Goal: Transaction & Acquisition: Purchase product/service

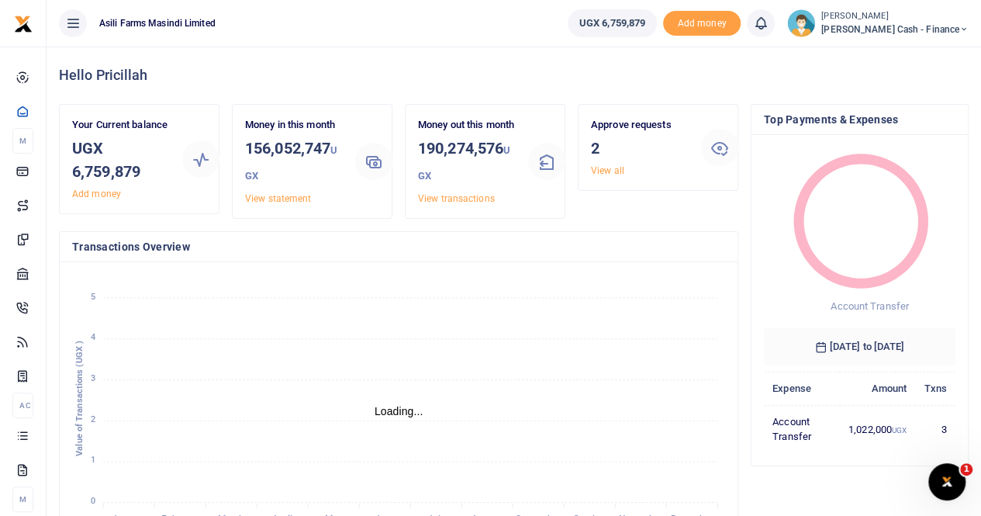
scroll to position [12, 12]
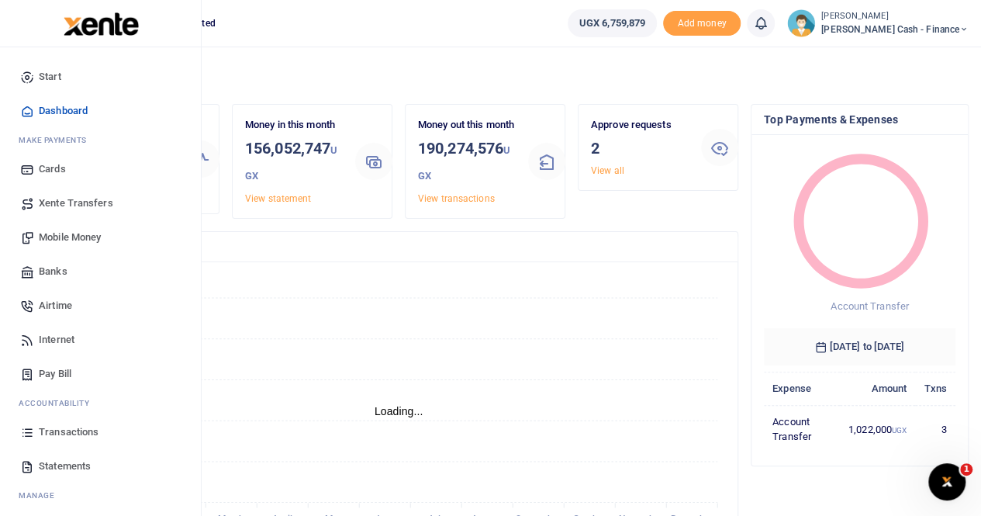
click at [71, 425] on span "Transactions" at bounding box center [69, 432] width 60 height 16
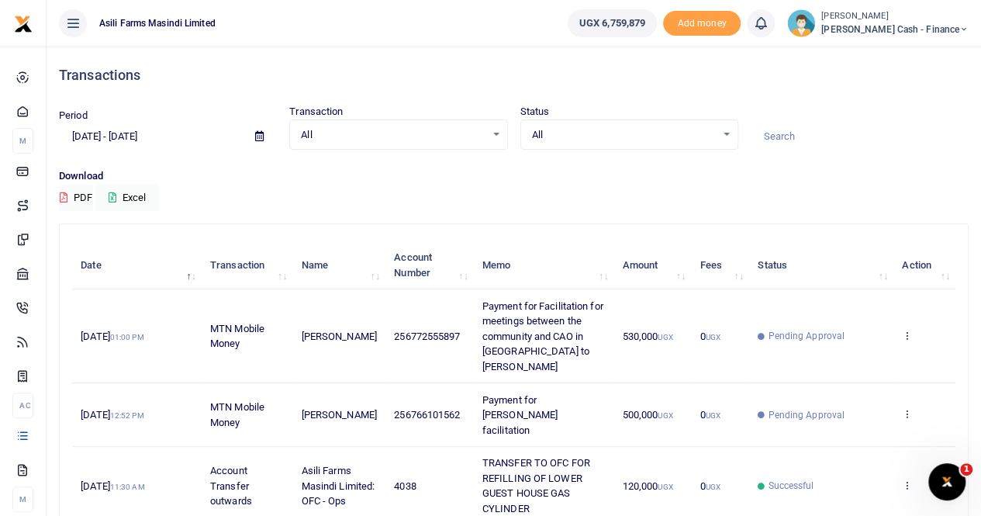
click at [259, 134] on icon at bounding box center [259, 136] width 9 height 10
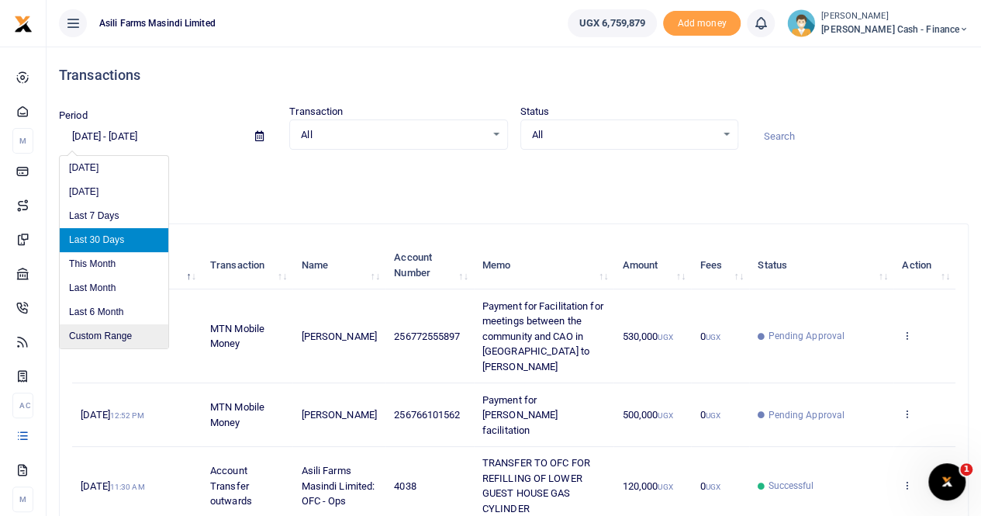
click at [124, 334] on li "Custom Range" at bounding box center [114, 336] width 109 height 24
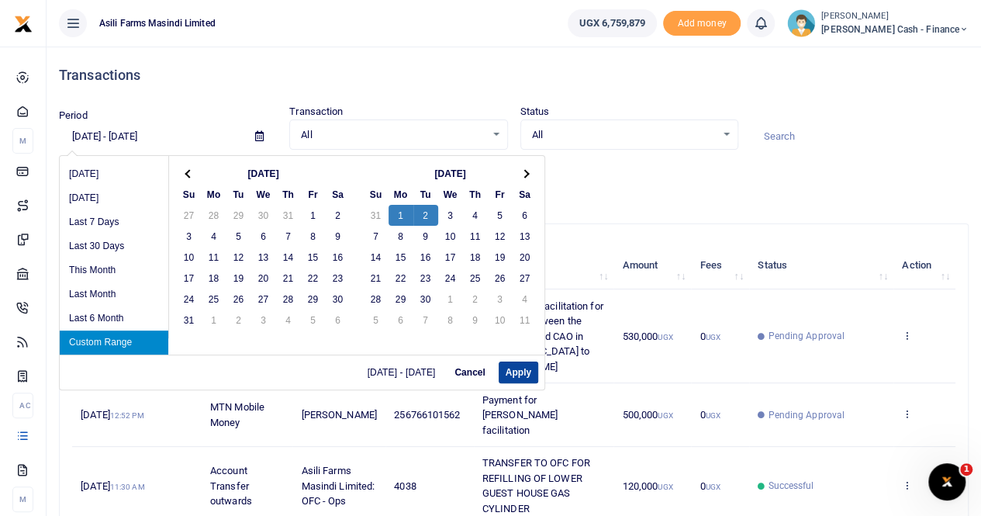
click at [520, 368] on button "Apply" at bounding box center [519, 372] width 40 height 22
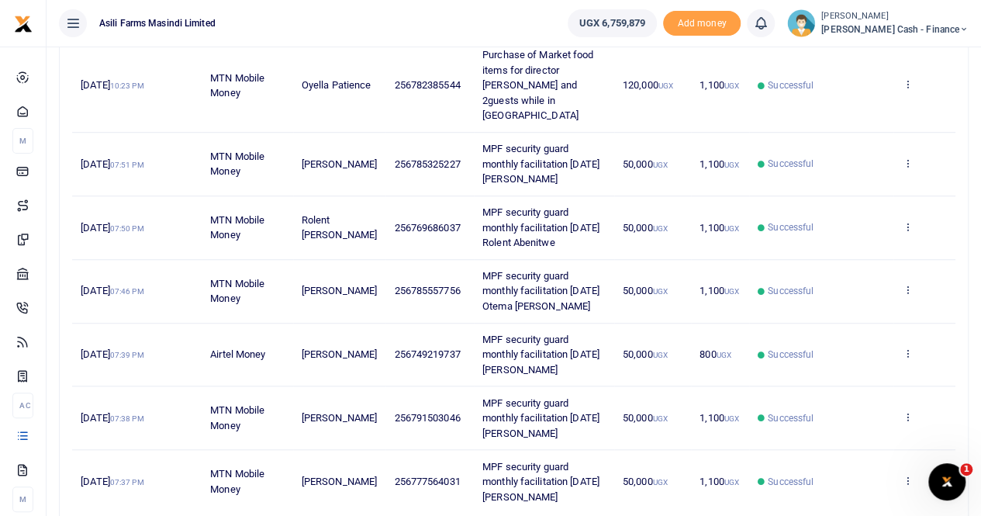
scroll to position [526, 0]
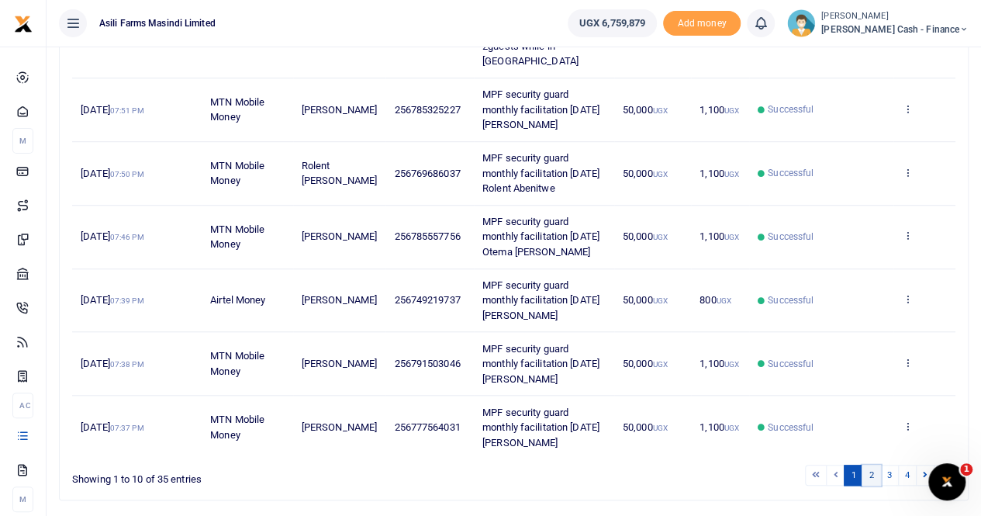
click at [874, 464] on link "2" at bounding box center [870, 474] width 19 height 21
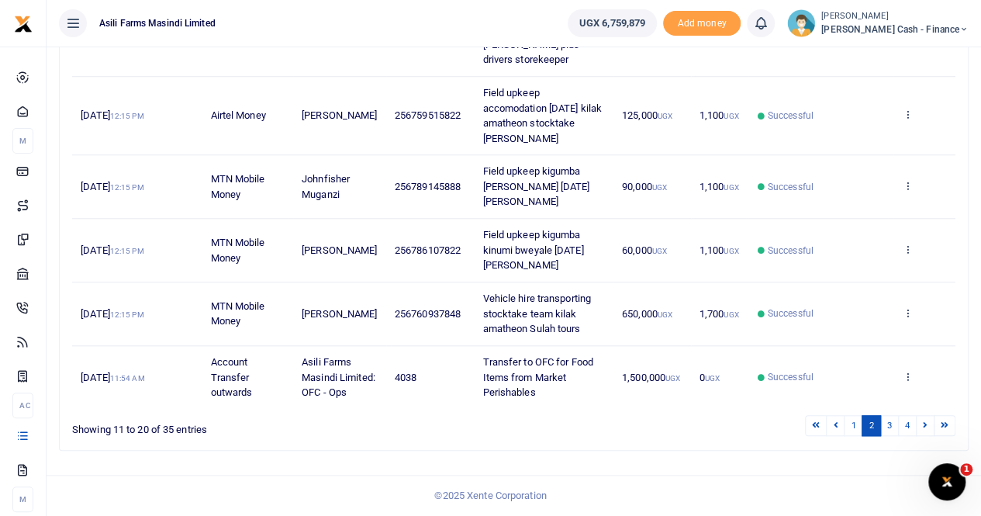
scroll to position [616, 0]
click at [890, 426] on link "3" at bounding box center [889, 425] width 19 height 21
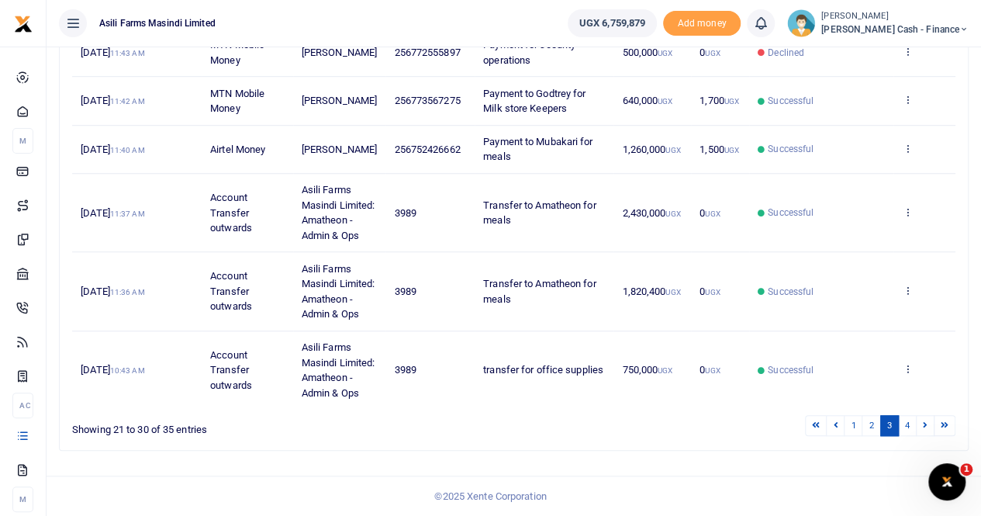
scroll to position [586, 0]
click at [908, 427] on link "4" at bounding box center [907, 425] width 19 height 21
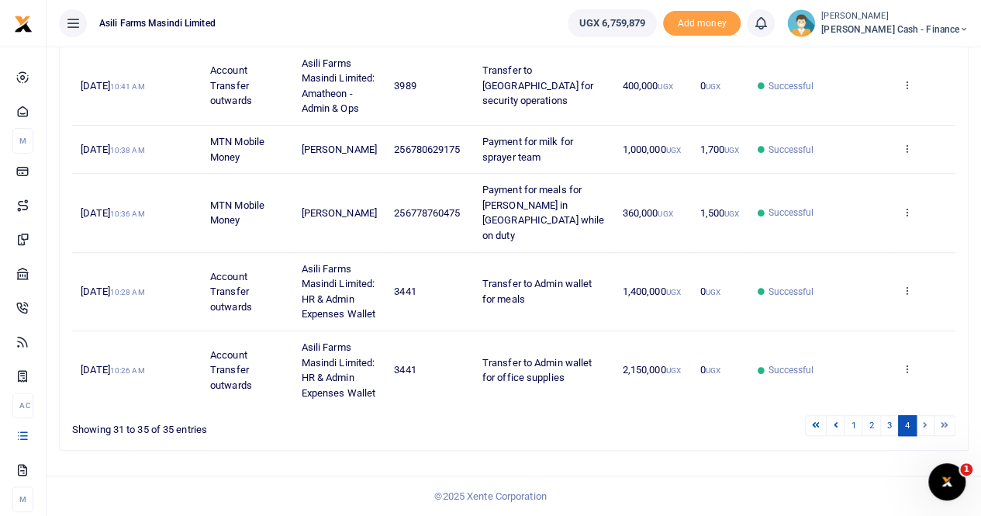
scroll to position [300, 0]
click at [892, 427] on link "3" at bounding box center [889, 425] width 19 height 21
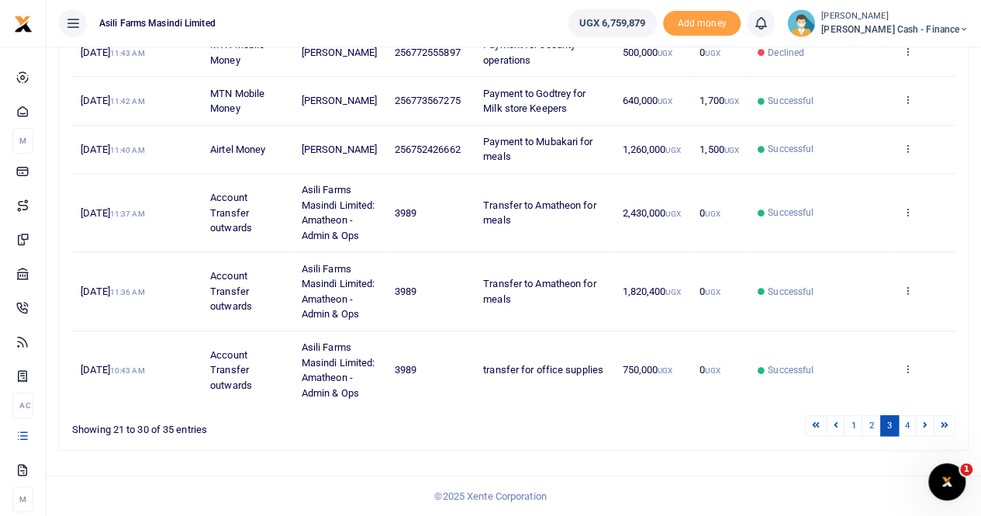
scroll to position [586, 0]
click at [876, 429] on link "2" at bounding box center [870, 425] width 19 height 21
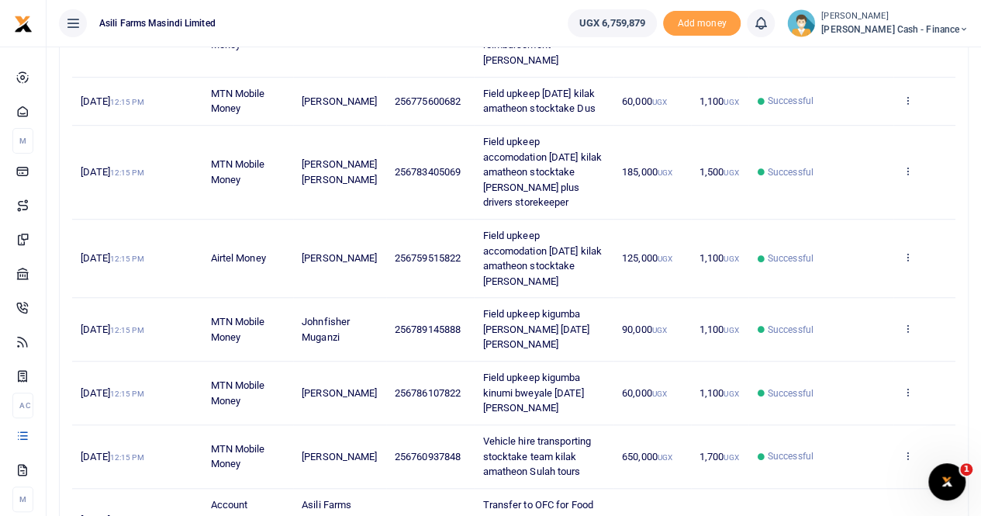
scroll to position [616, 0]
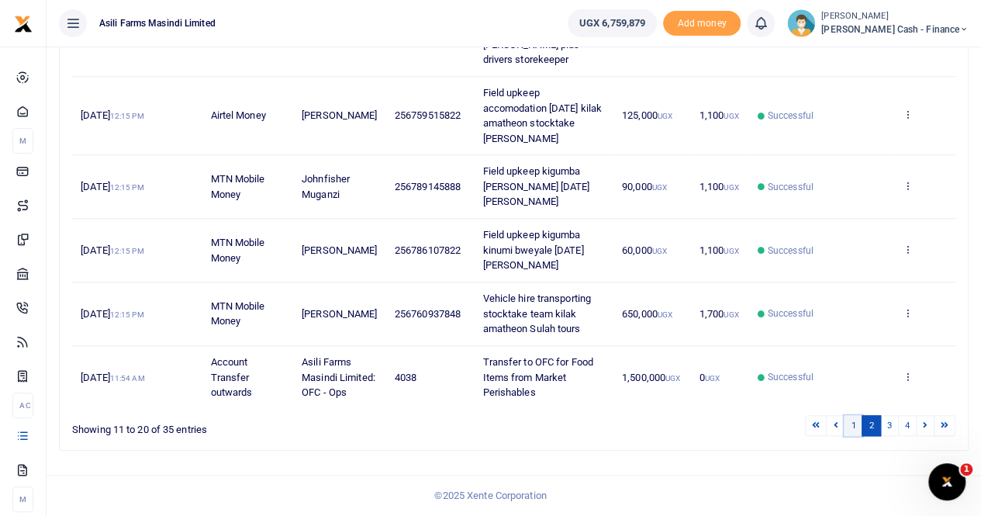
click at [849, 427] on link "1" at bounding box center [853, 425] width 19 height 21
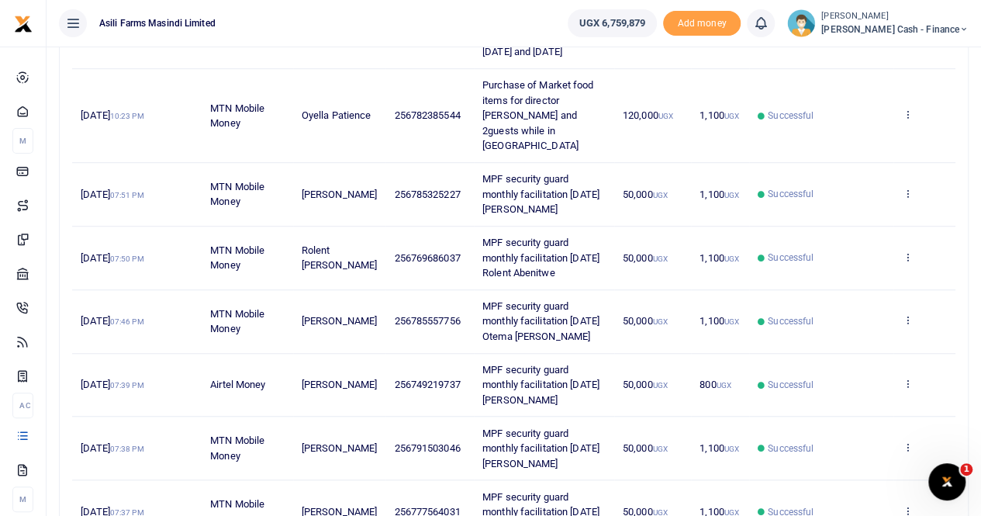
scroll to position [526, 0]
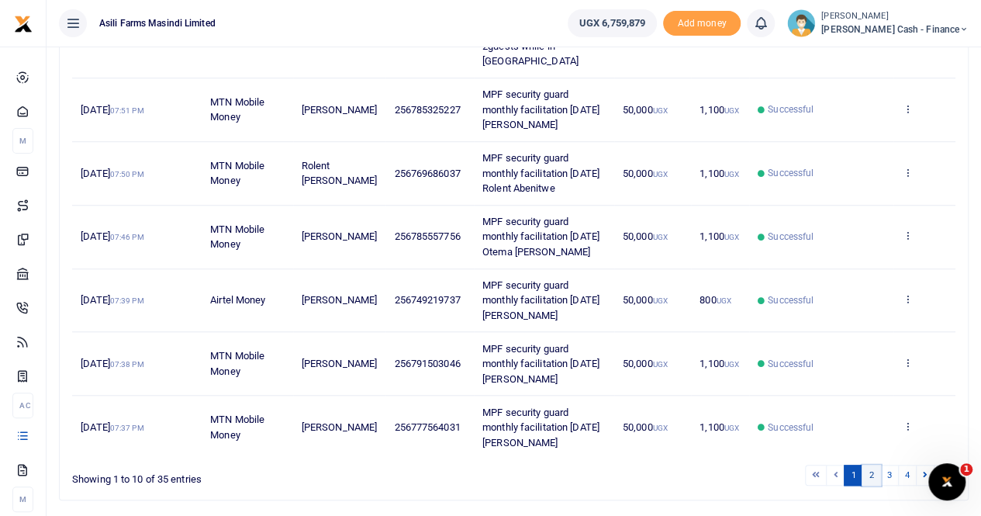
click at [872, 464] on link "2" at bounding box center [870, 474] width 19 height 21
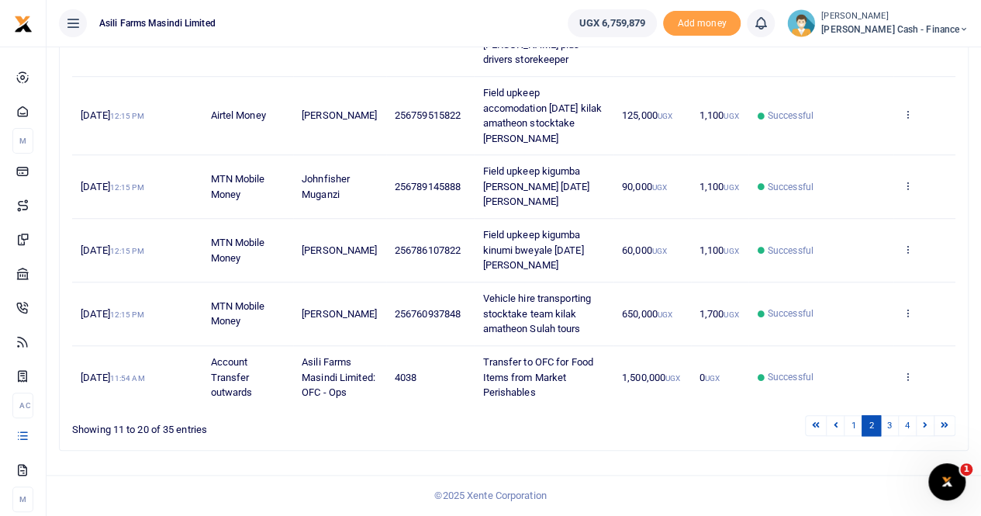
scroll to position [616, 0]
click at [890, 426] on link "3" at bounding box center [889, 425] width 19 height 21
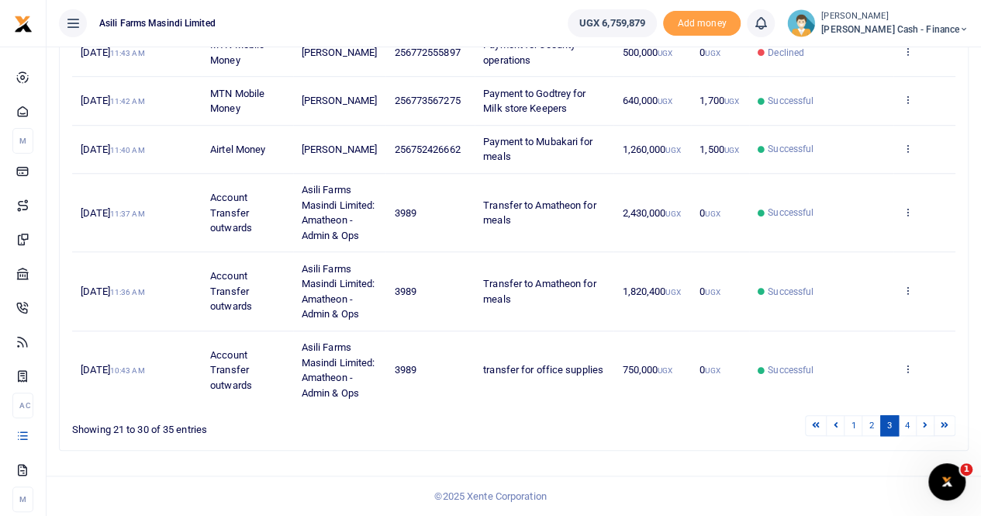
scroll to position [586, 0]
click at [909, 421] on link "4" at bounding box center [907, 425] width 19 height 21
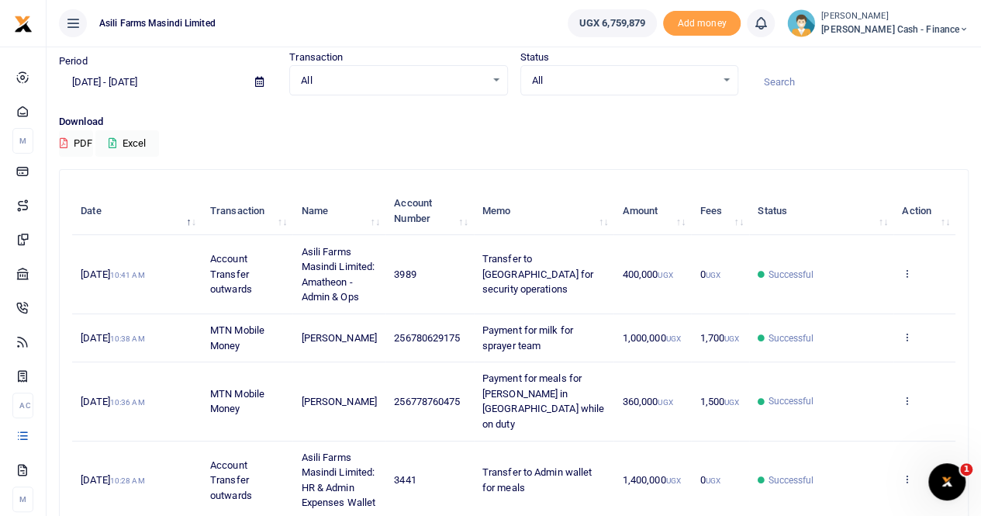
scroll to position [0, 0]
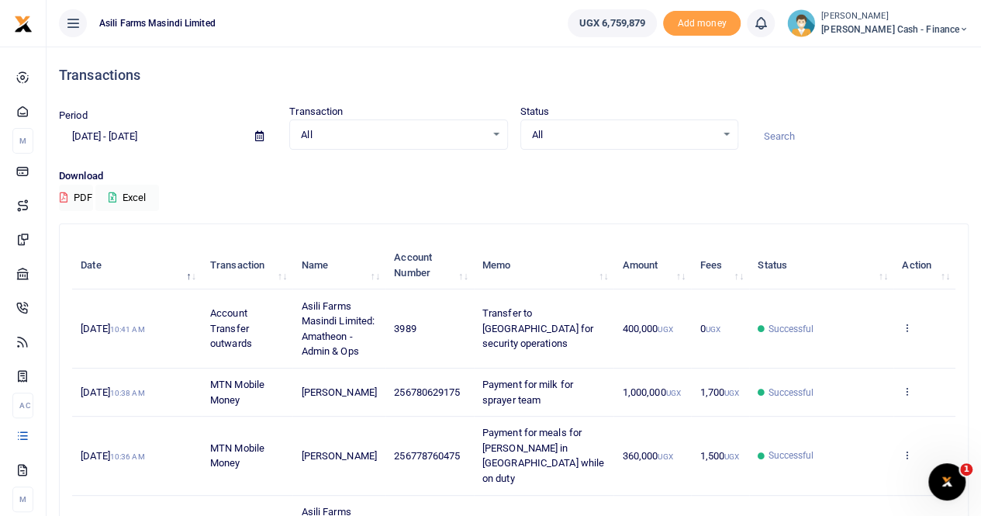
click at [255, 136] on icon at bounding box center [259, 136] width 9 height 10
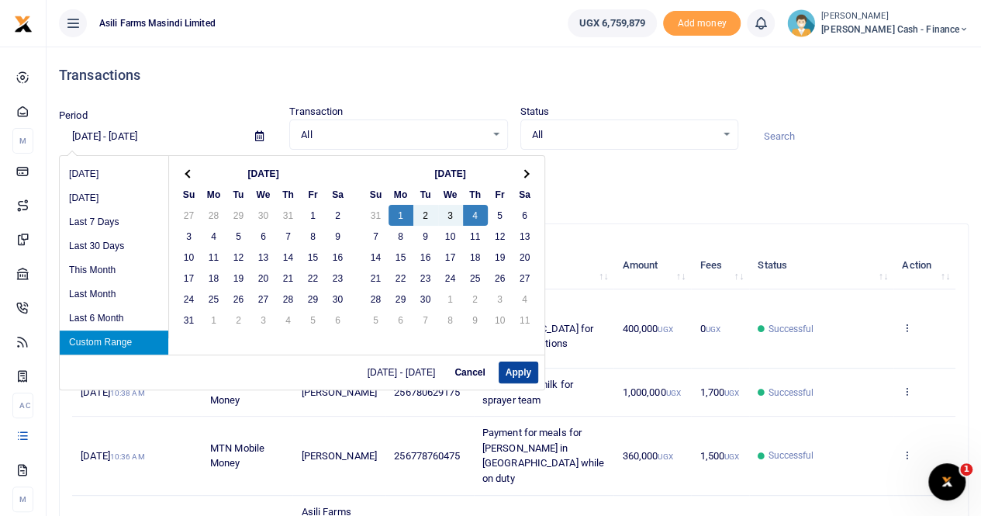
click at [504, 370] on button "Apply" at bounding box center [519, 372] width 40 height 22
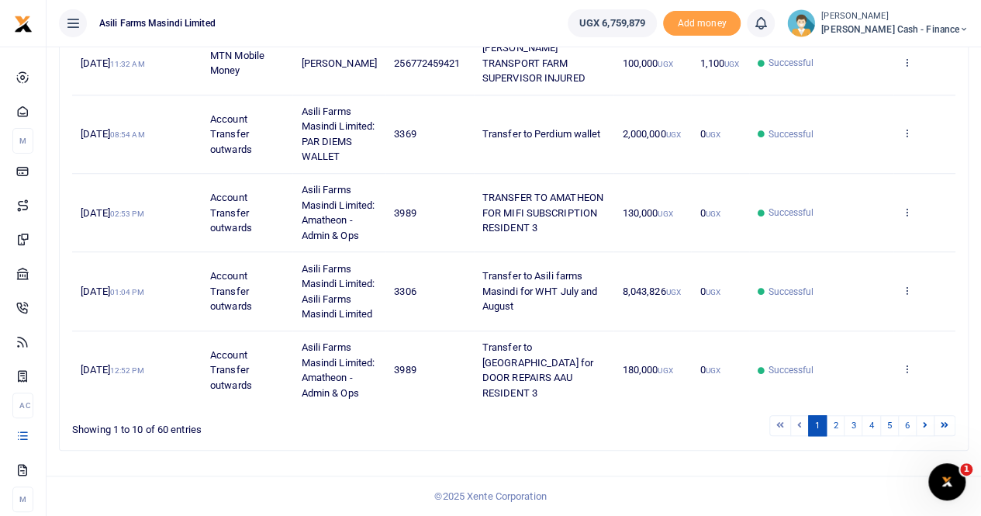
scroll to position [586, 0]
click at [837, 426] on link "2" at bounding box center [835, 425] width 19 height 21
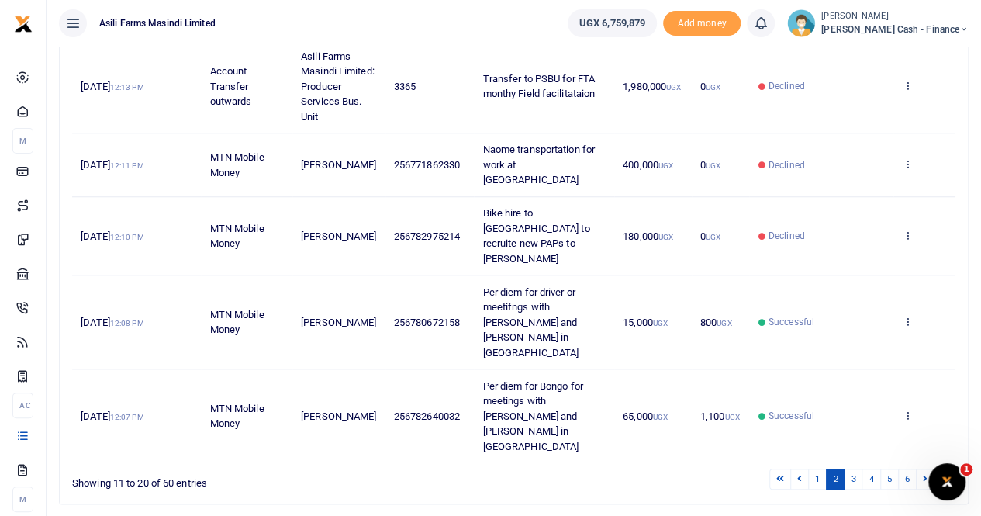
scroll to position [616, 0]
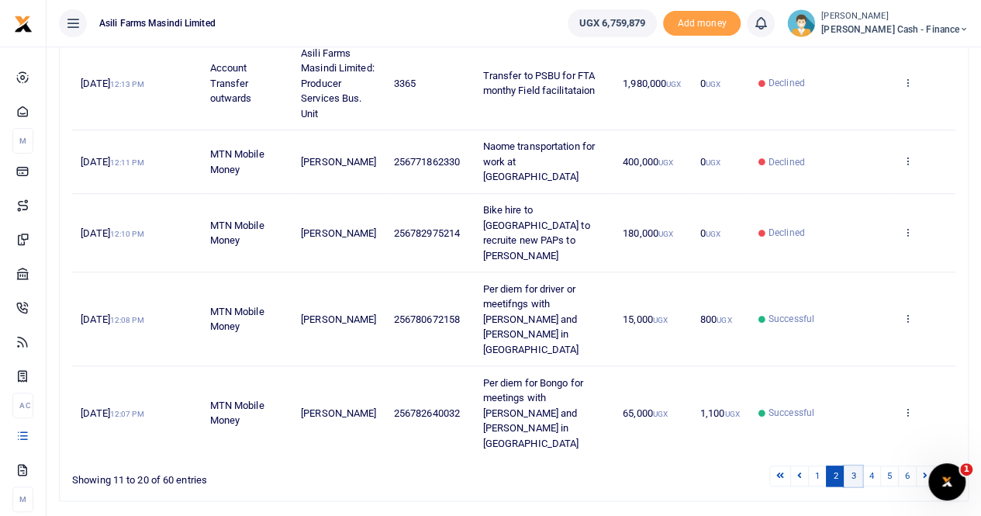
click at [854, 465] on link "3" at bounding box center [853, 475] width 19 height 21
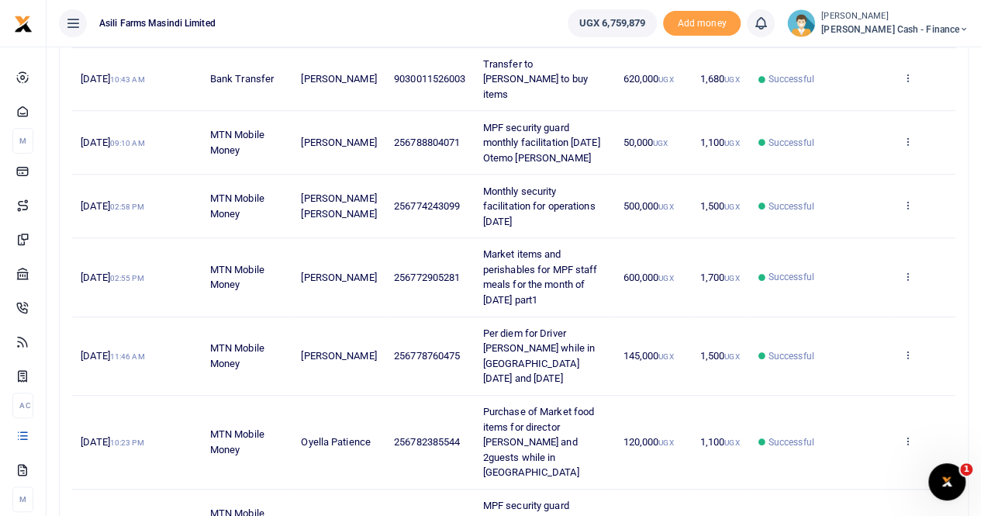
scroll to position [555, 0]
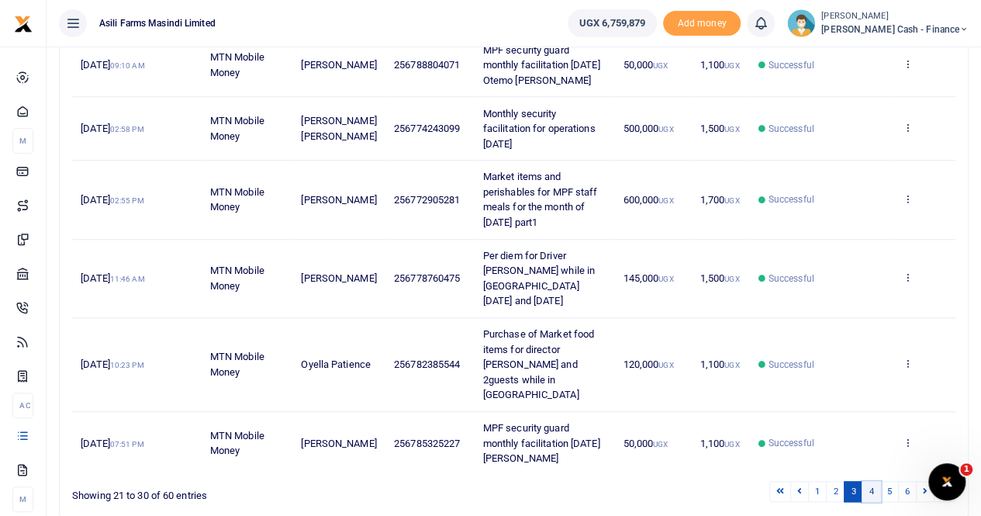
click at [875, 481] on link "4" at bounding box center [870, 491] width 19 height 21
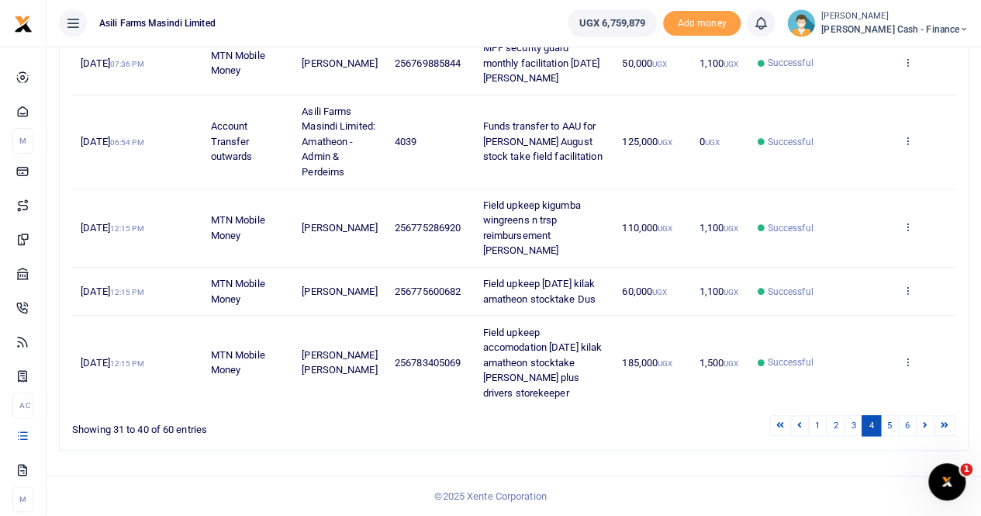
scroll to position [586, 0]
click at [890, 429] on link "5" at bounding box center [889, 425] width 19 height 21
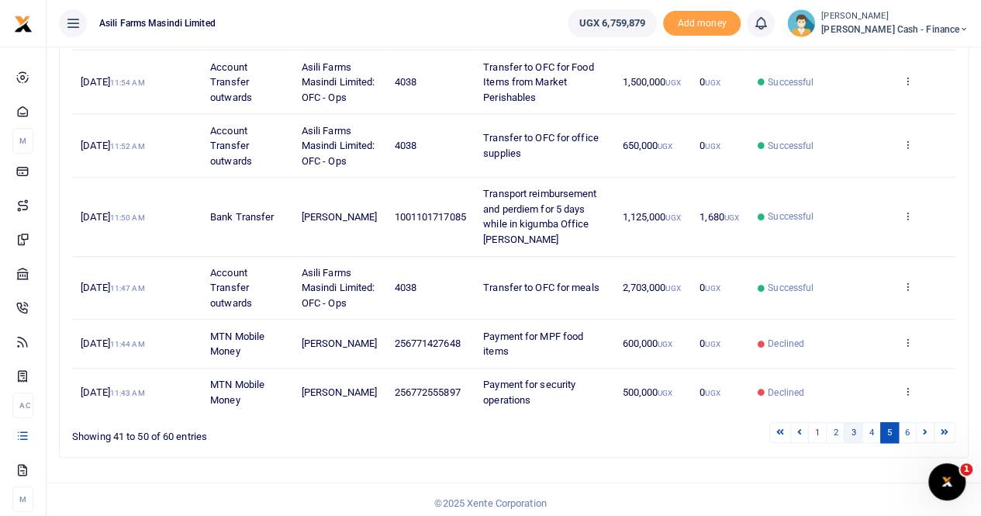
scroll to position [555, 0]
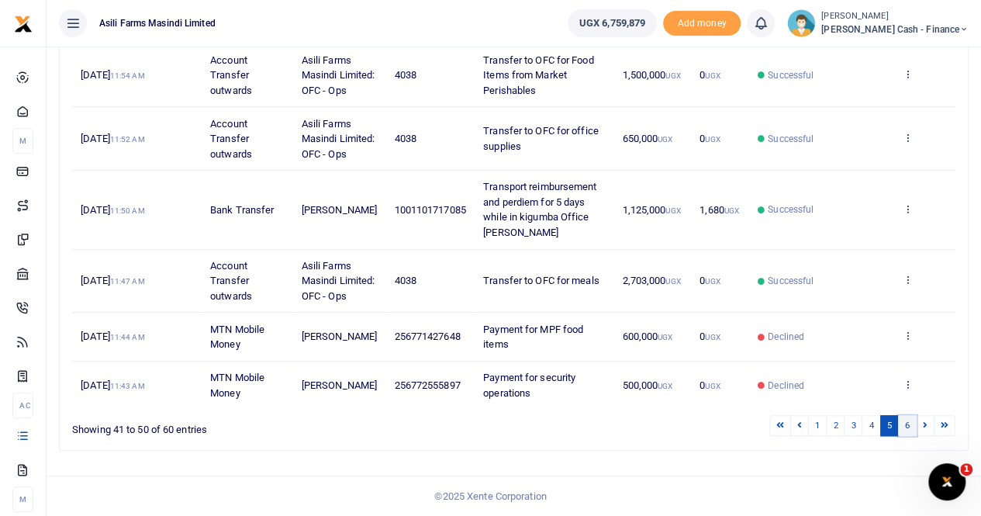
click at [910, 422] on link "6" at bounding box center [907, 425] width 19 height 21
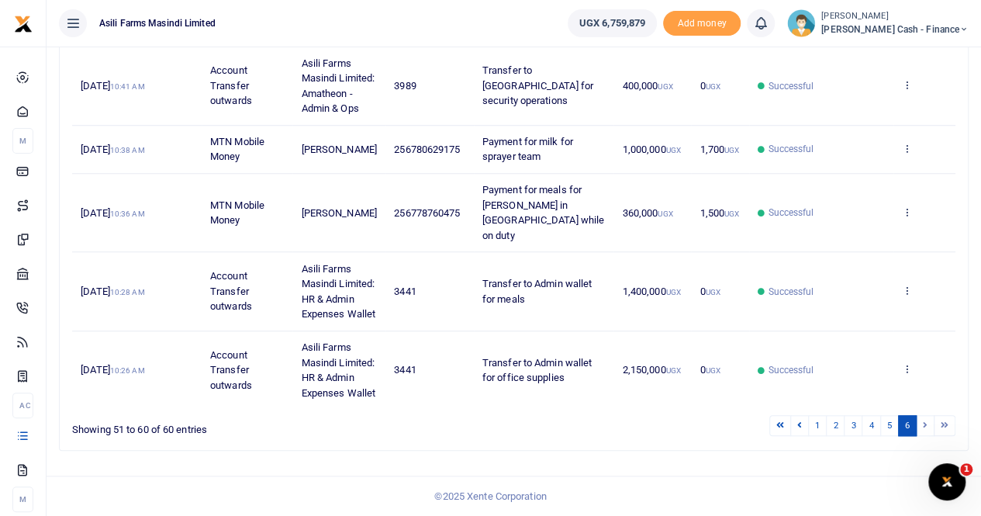
scroll to position [676, 0]
click at [927, 423] on li at bounding box center [925, 425] width 18 height 21
click at [895, 422] on link "5" at bounding box center [889, 425] width 19 height 21
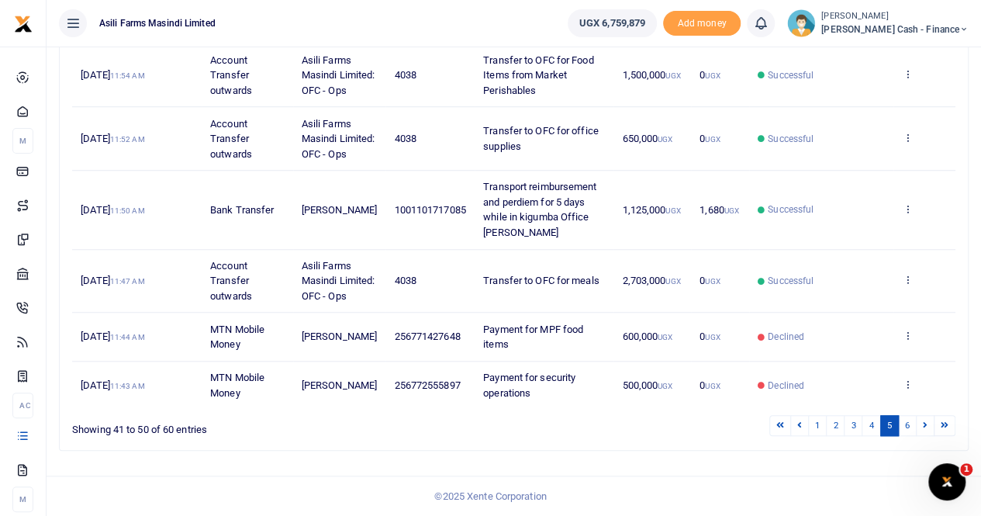
scroll to position [555, 0]
click at [867, 419] on link "4" at bounding box center [870, 425] width 19 height 21
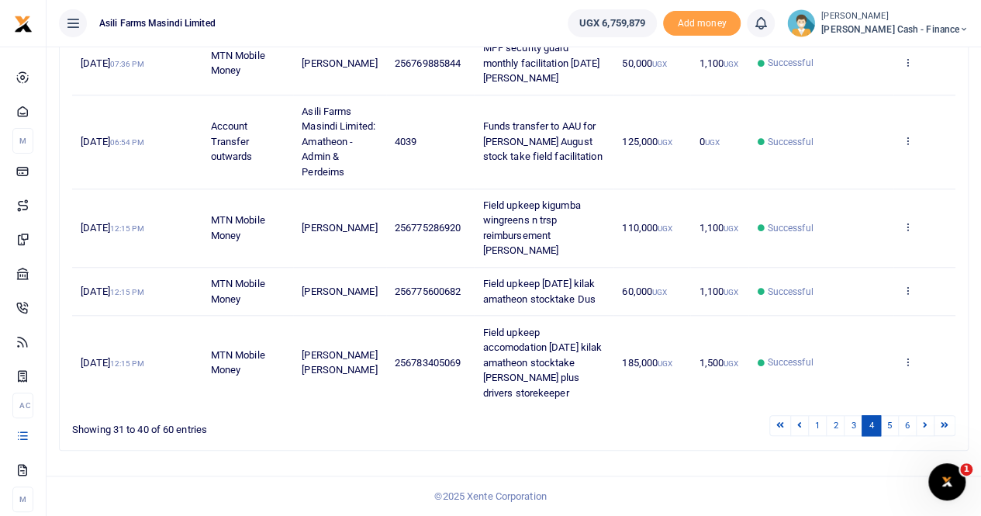
scroll to position [586, 0]
click at [858, 429] on link "3" at bounding box center [853, 425] width 19 height 21
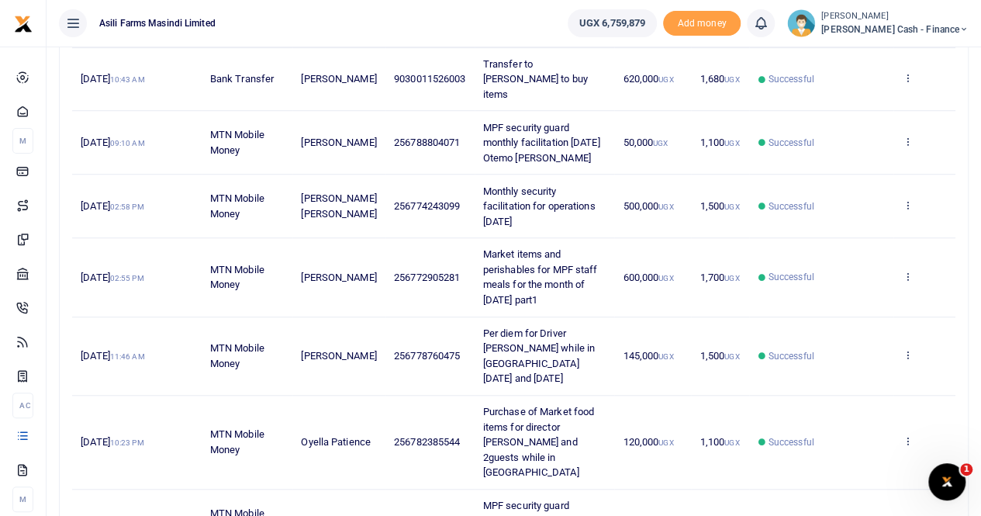
scroll to position [555, 0]
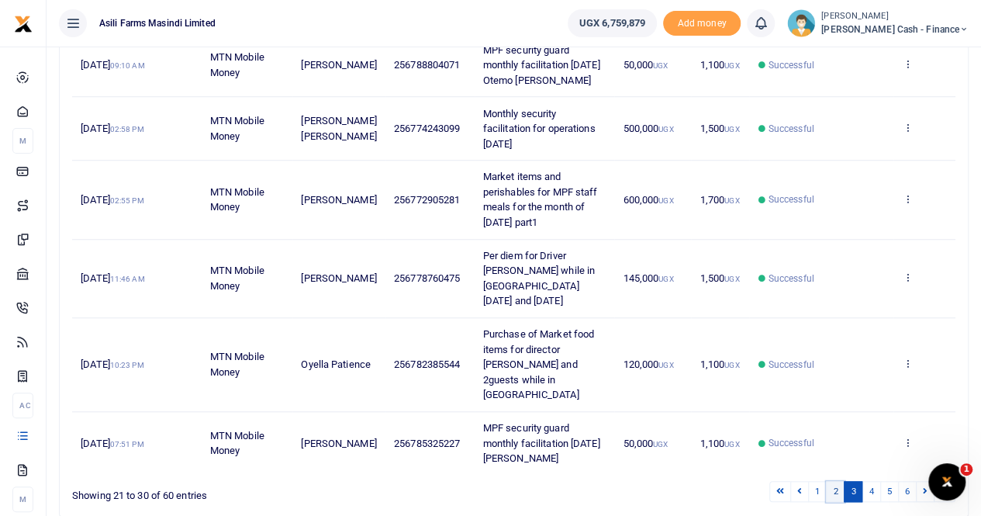
click at [839, 481] on link "2" at bounding box center [835, 491] width 19 height 21
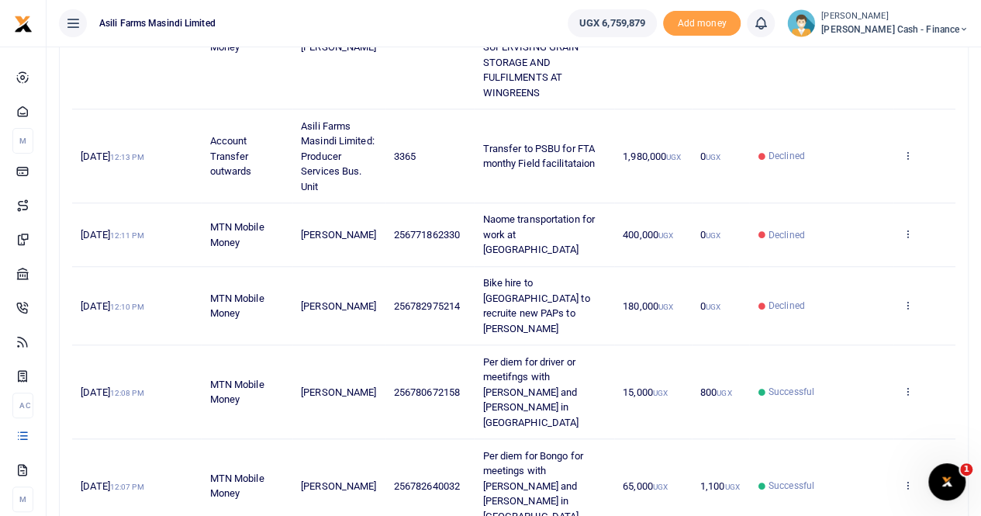
scroll to position [616, 0]
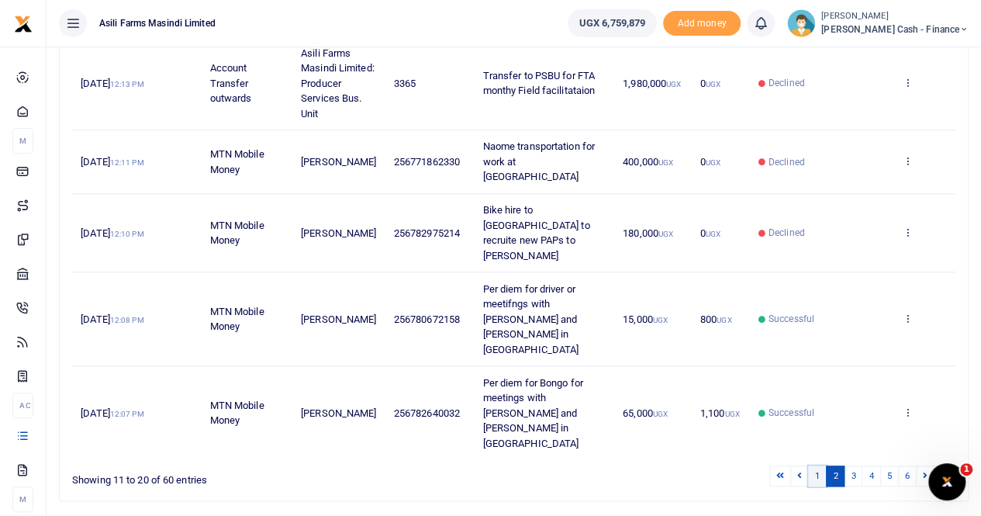
click at [819, 465] on link "1" at bounding box center [817, 475] width 19 height 21
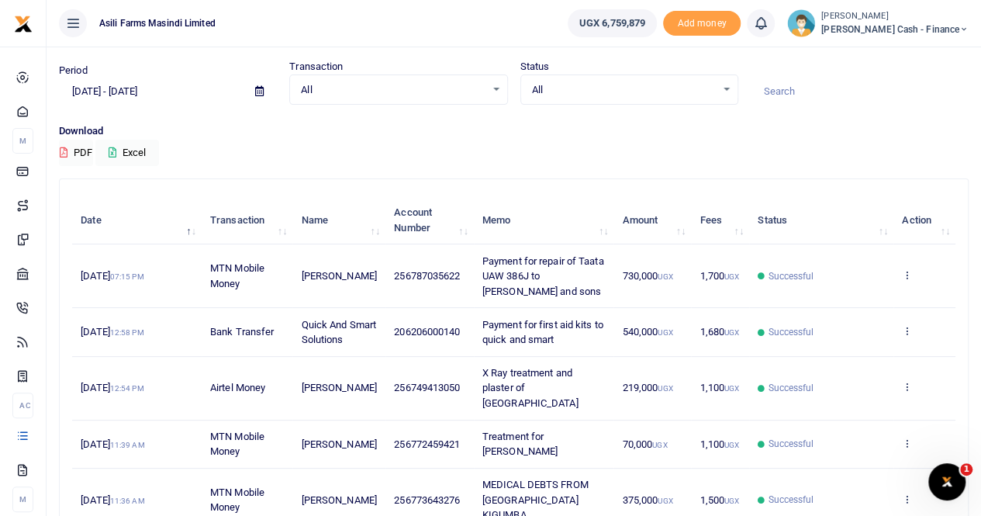
scroll to position [0, 0]
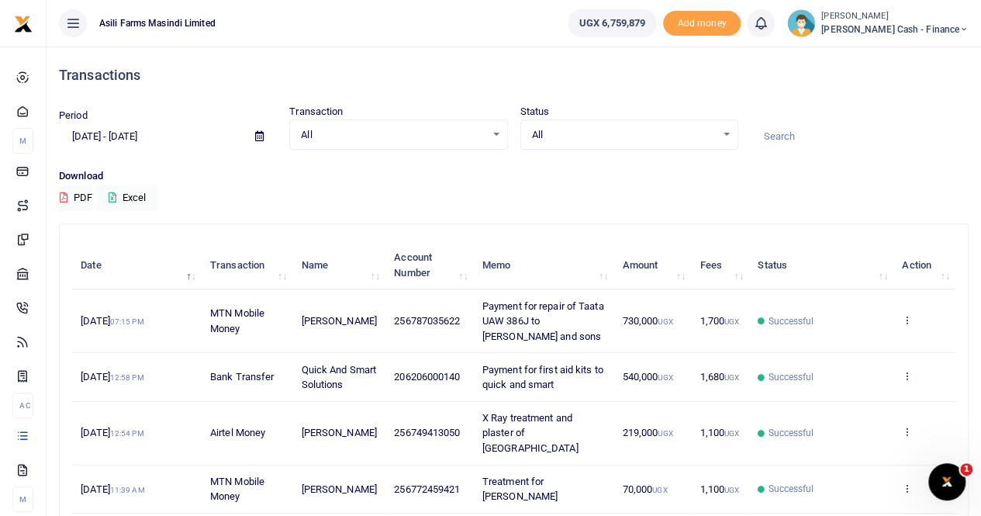
click at [258, 136] on icon at bounding box center [259, 136] width 9 height 10
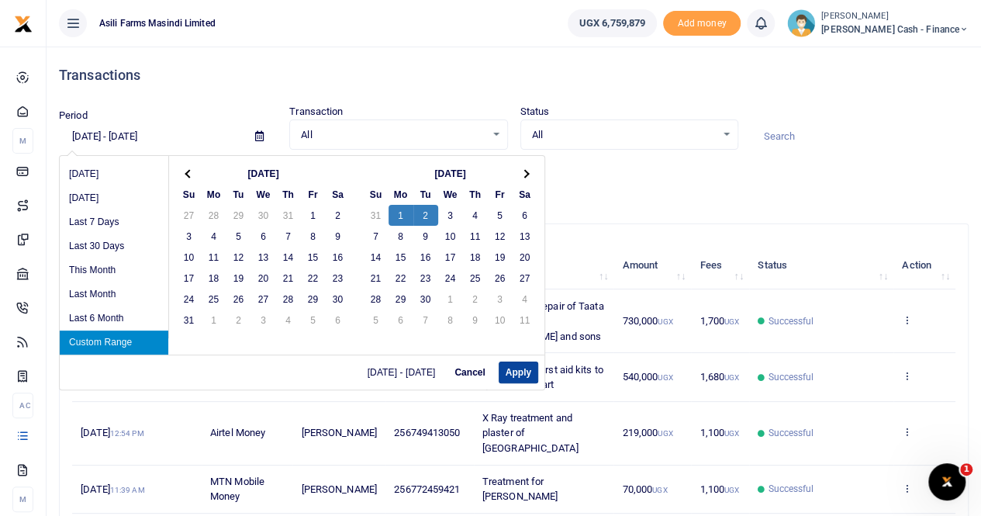
click at [517, 375] on button "Apply" at bounding box center [519, 372] width 40 height 22
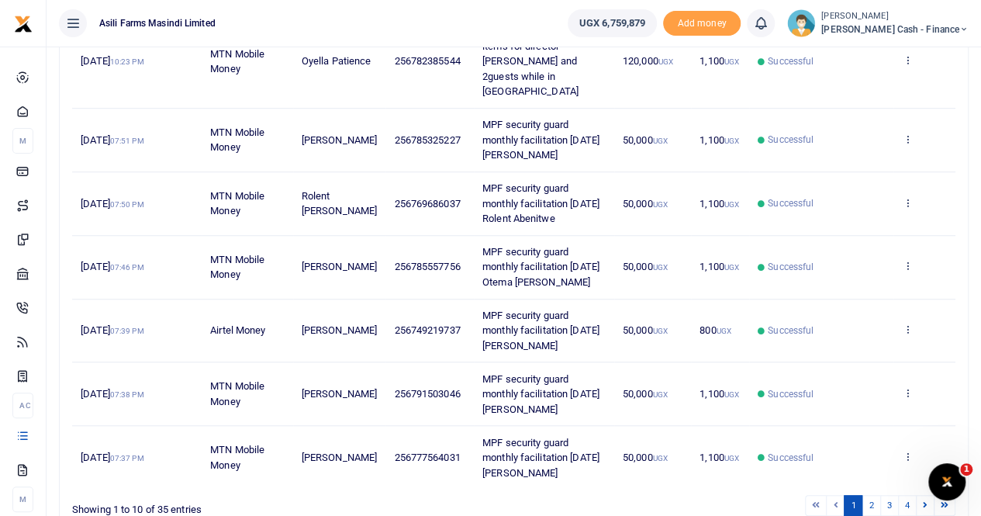
scroll to position [526, 0]
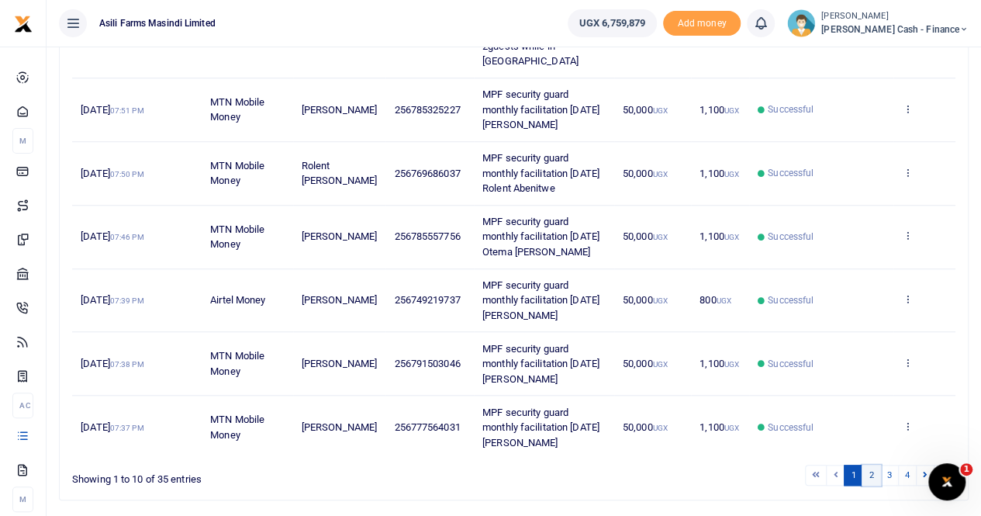
click at [871, 464] on link "2" at bounding box center [870, 474] width 19 height 21
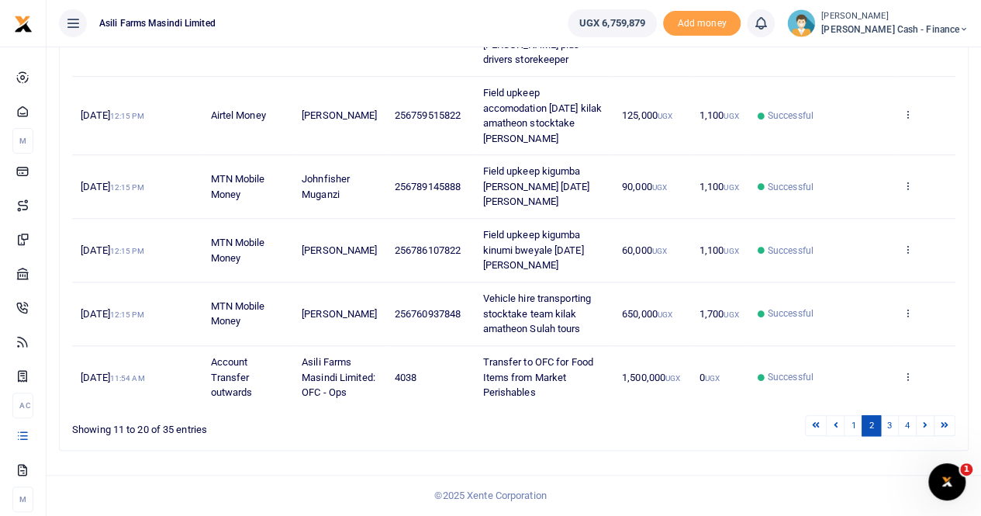
scroll to position [616, 0]
click at [887, 423] on link "3" at bounding box center [889, 425] width 19 height 21
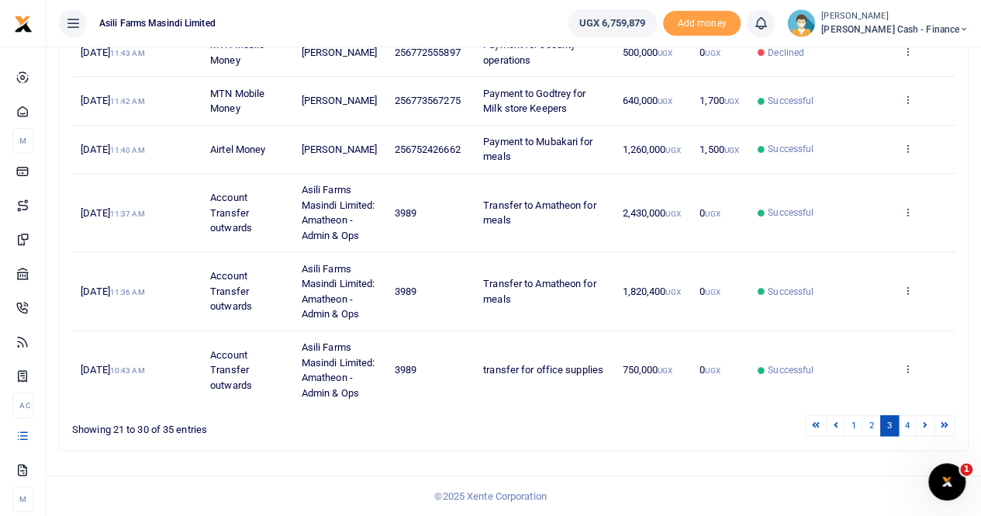
scroll to position [586, 0]
click at [906, 424] on link "4" at bounding box center [907, 425] width 19 height 21
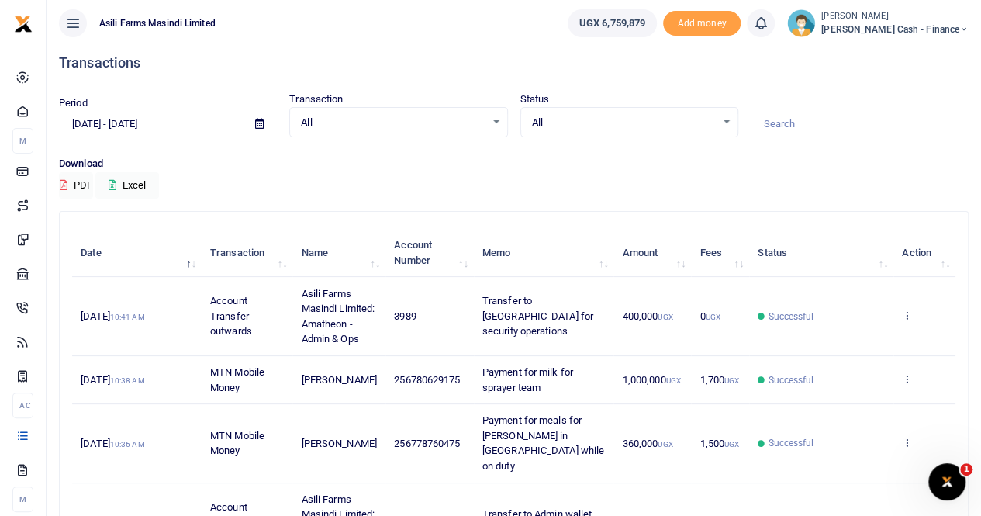
scroll to position [0, 0]
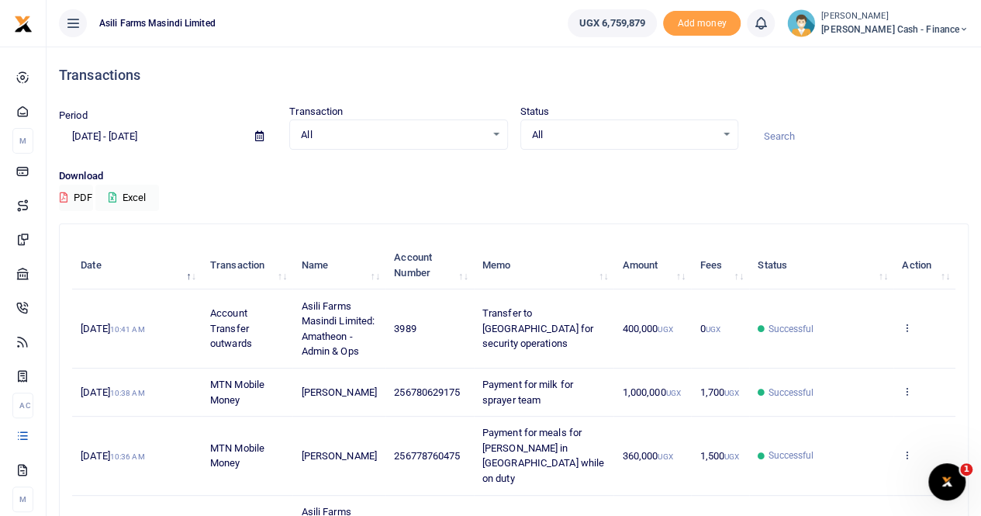
click at [258, 135] on icon at bounding box center [259, 136] width 9 height 10
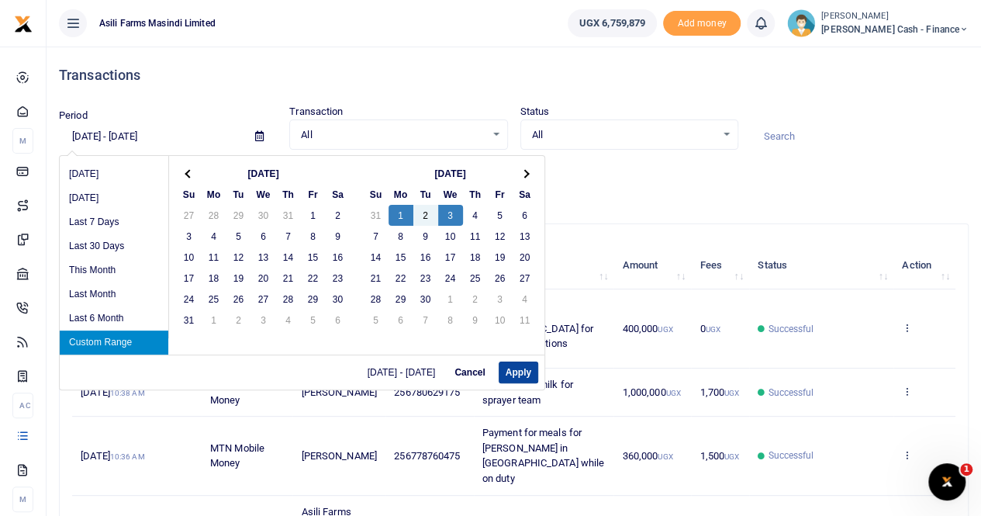
click at [522, 368] on button "Apply" at bounding box center [519, 372] width 40 height 22
type input "09/01/2025 - 09/03/2025"
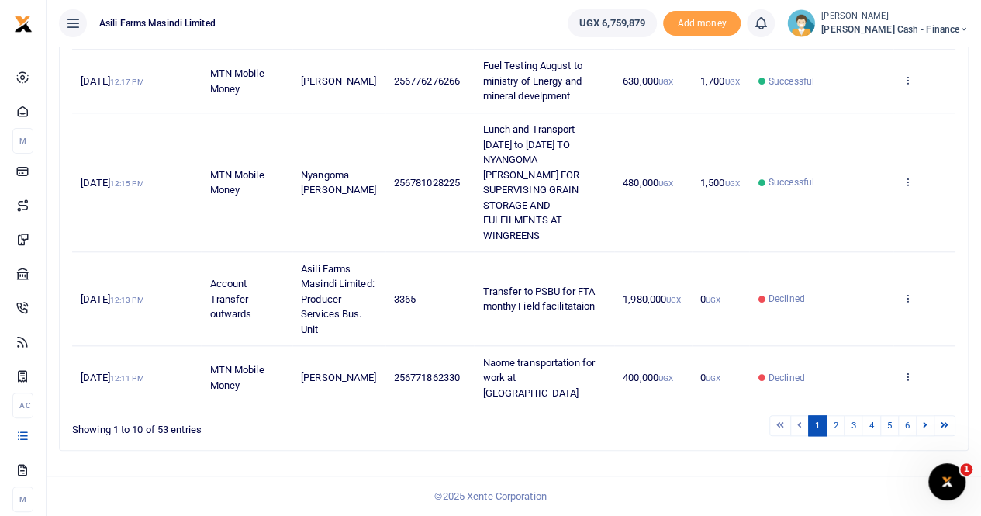
scroll to position [692, 0]
click at [837, 423] on link "2" at bounding box center [835, 425] width 19 height 21
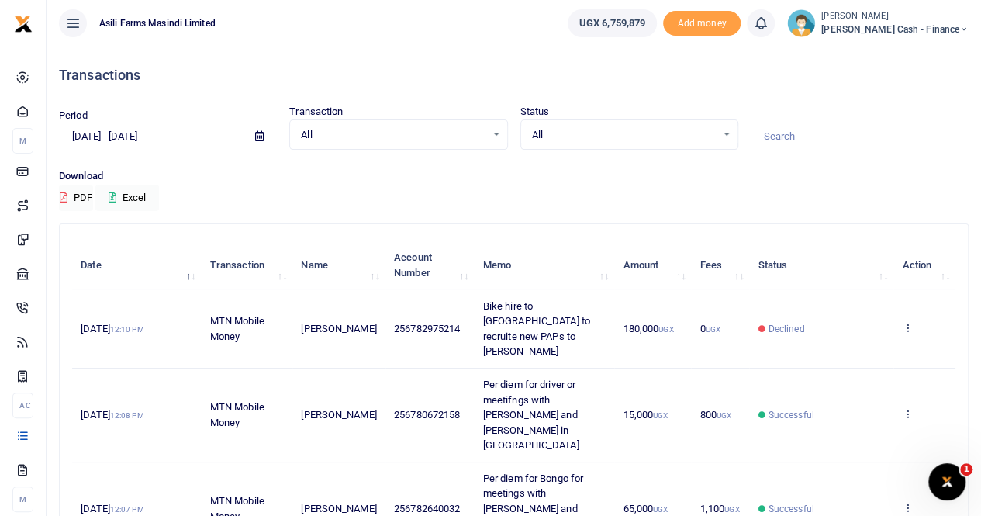
scroll to position [0, 0]
click at [917, 19] on small "[PERSON_NAME]" at bounding box center [894, 16] width 147 height 13
click at [901, 58] on link "Switch accounts" at bounding box center [857, 57] width 123 height 22
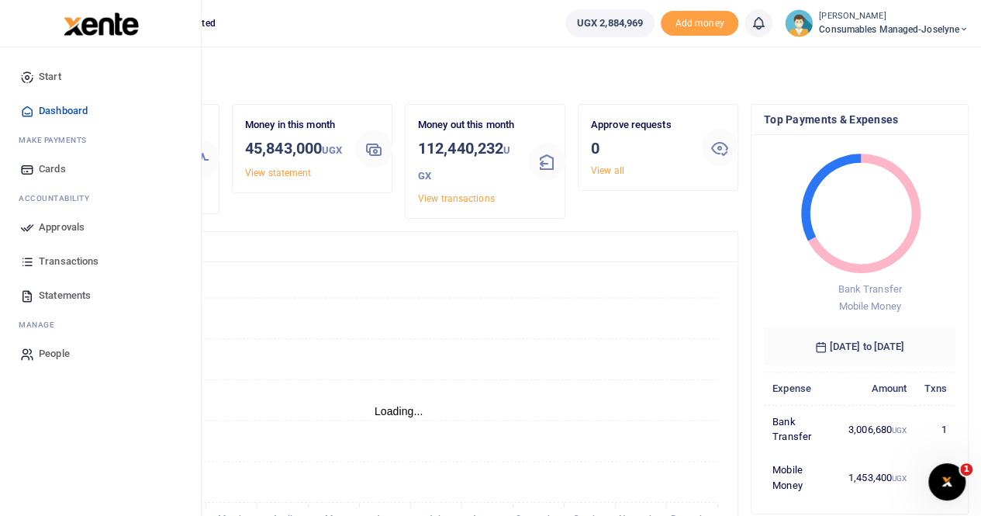
scroll to position [12, 12]
click at [74, 258] on span "Transactions" at bounding box center [69, 262] width 60 height 16
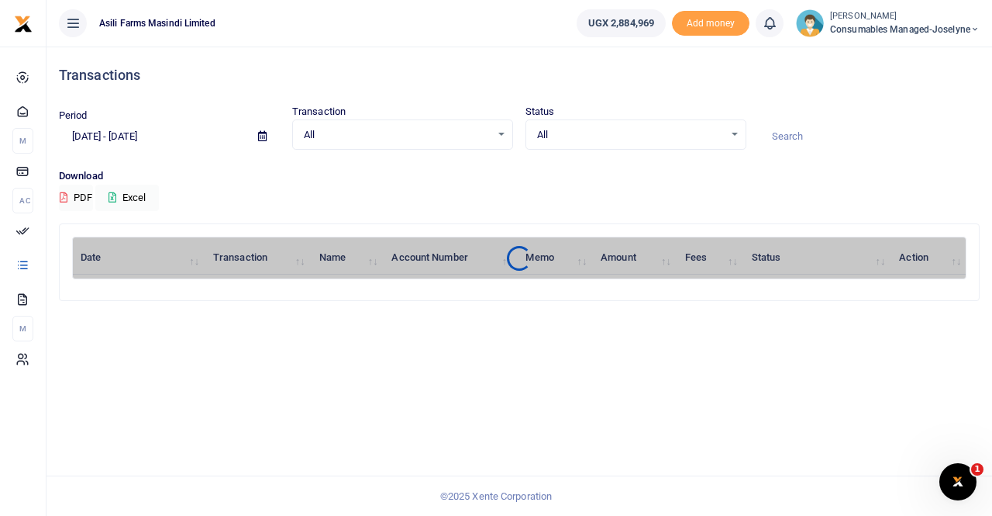
click at [261, 137] on div at bounding box center [496, 258] width 992 height 516
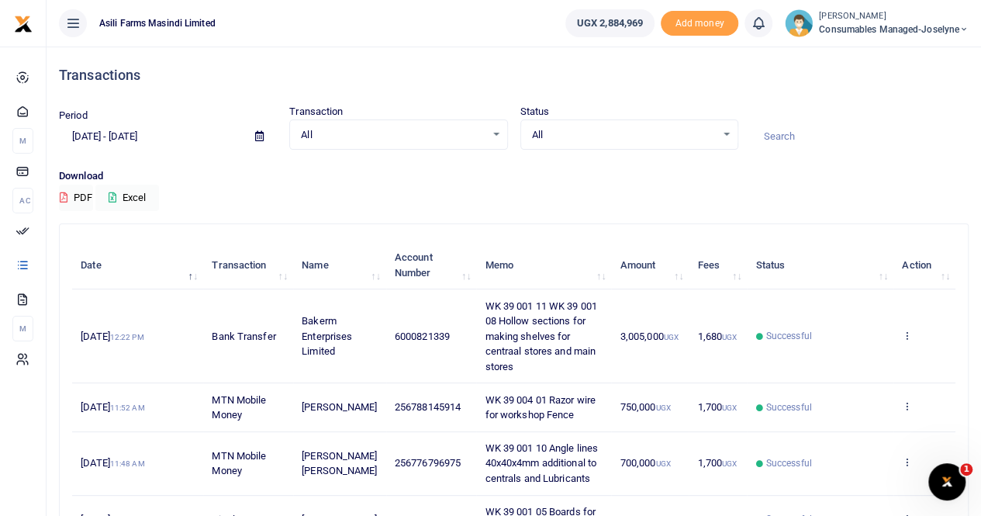
click at [261, 137] on icon at bounding box center [259, 136] width 9 height 10
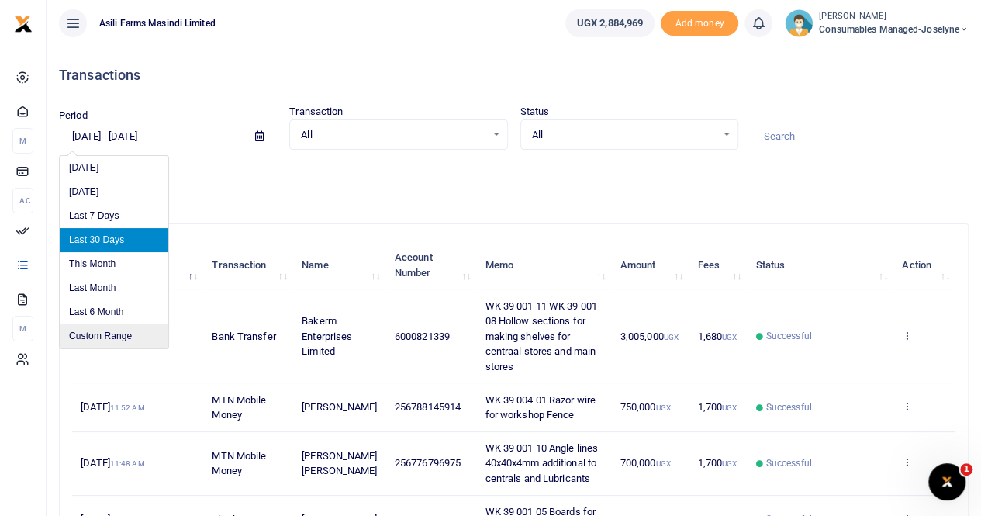
click at [112, 335] on li "Custom Range" at bounding box center [114, 336] width 109 height 24
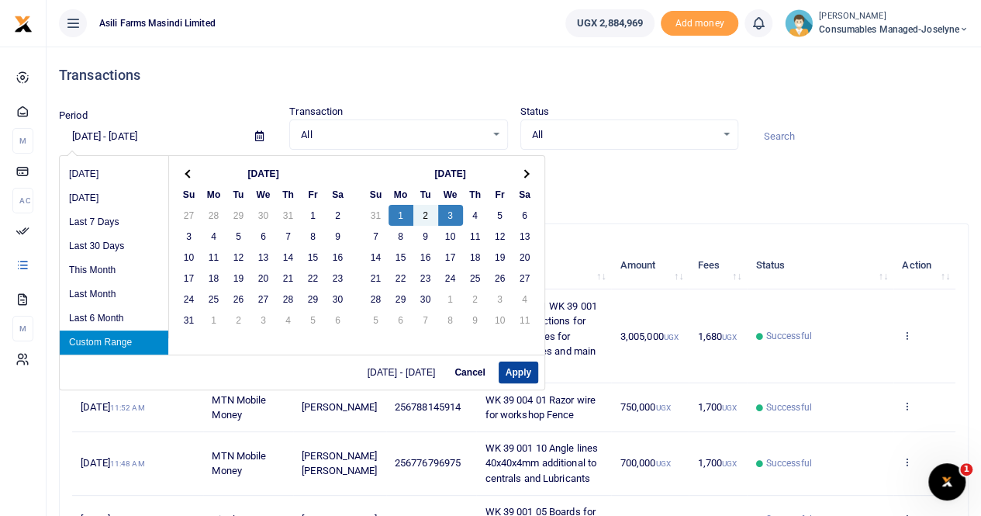
click at [512, 373] on button "Apply" at bounding box center [519, 372] width 40 height 22
type input "09/01/2025 - 09/03/2025"
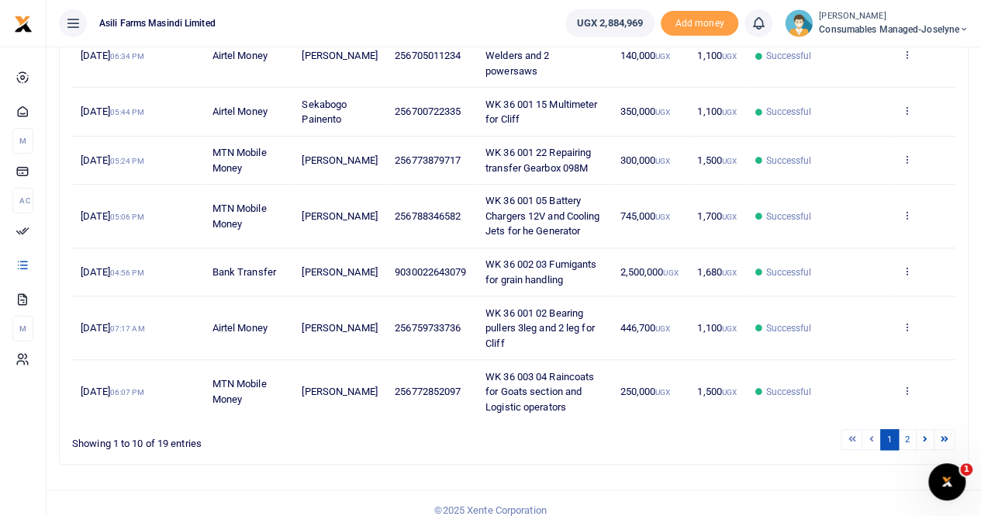
scroll to position [465, 0]
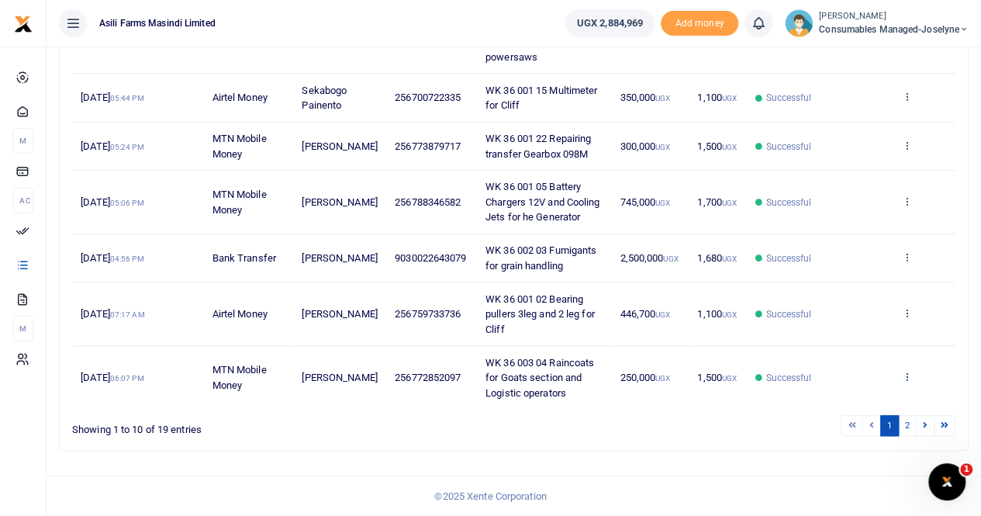
click at [907, 375] on icon at bounding box center [907, 376] width 10 height 11
click at [850, 317] on link "View details" at bounding box center [850, 317] width 123 height 22
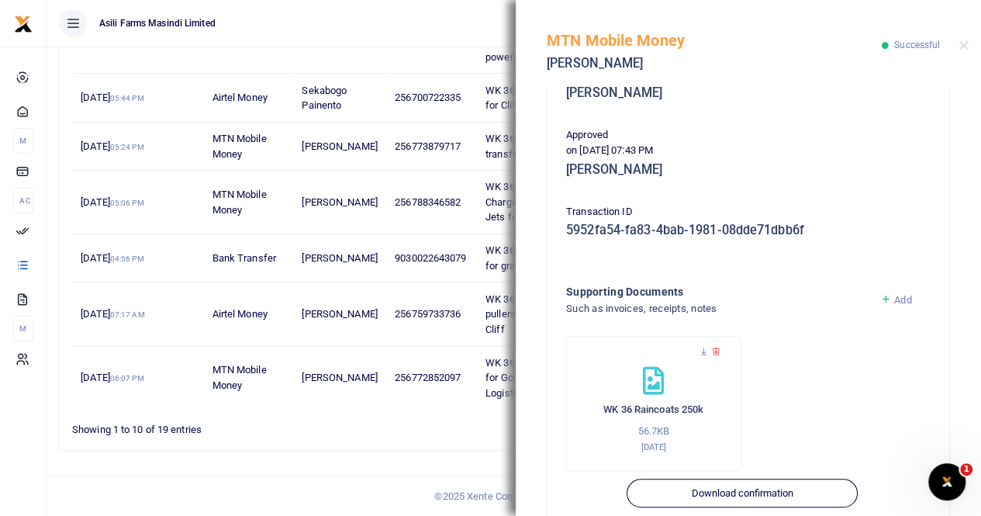
scroll to position [388, 0]
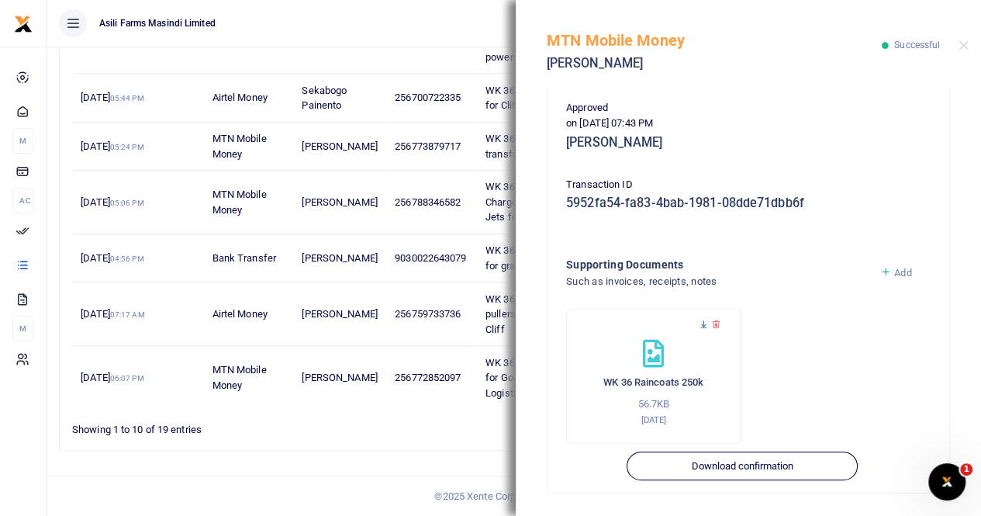
click at [699, 321] on icon at bounding box center [704, 324] width 10 height 10
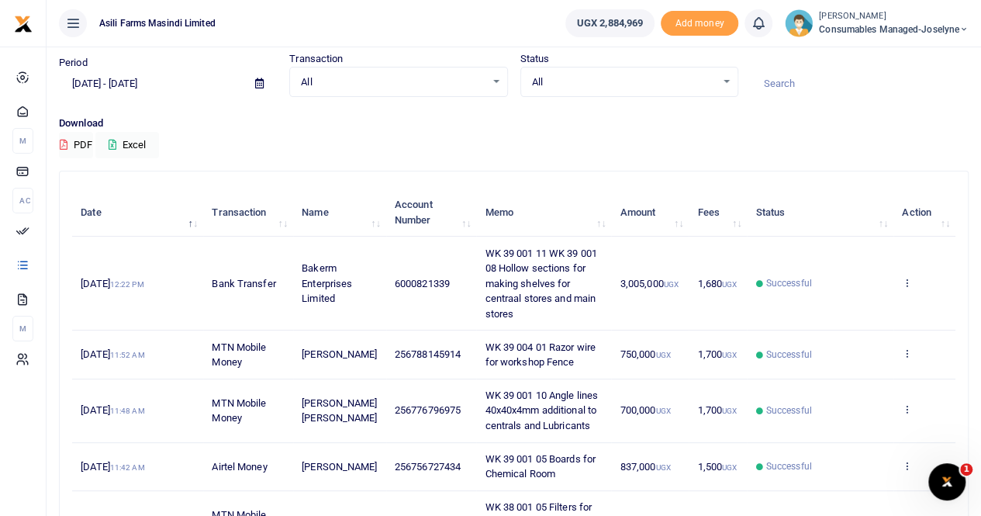
scroll to position [78, 0]
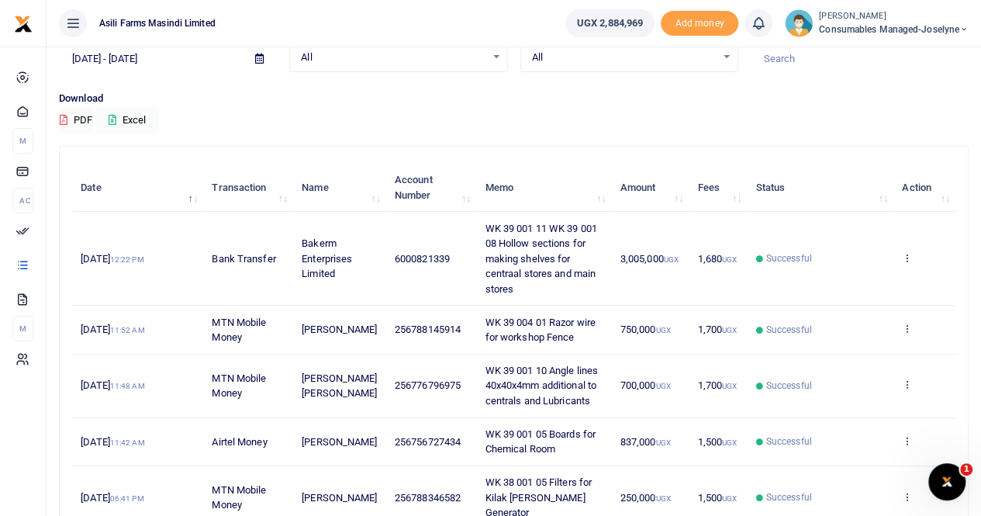
click at [257, 56] on icon at bounding box center [259, 59] width 9 height 10
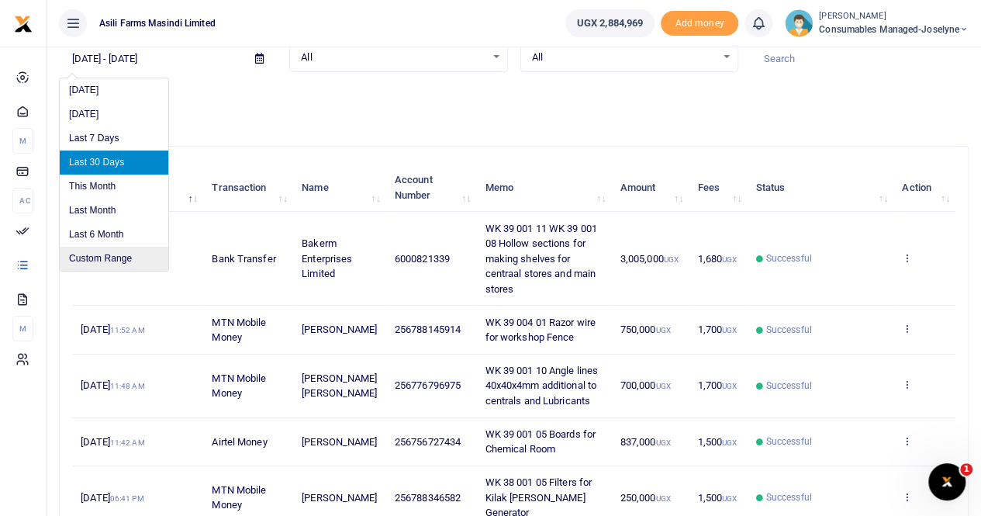
click at [93, 254] on li "Custom Range" at bounding box center [114, 259] width 109 height 24
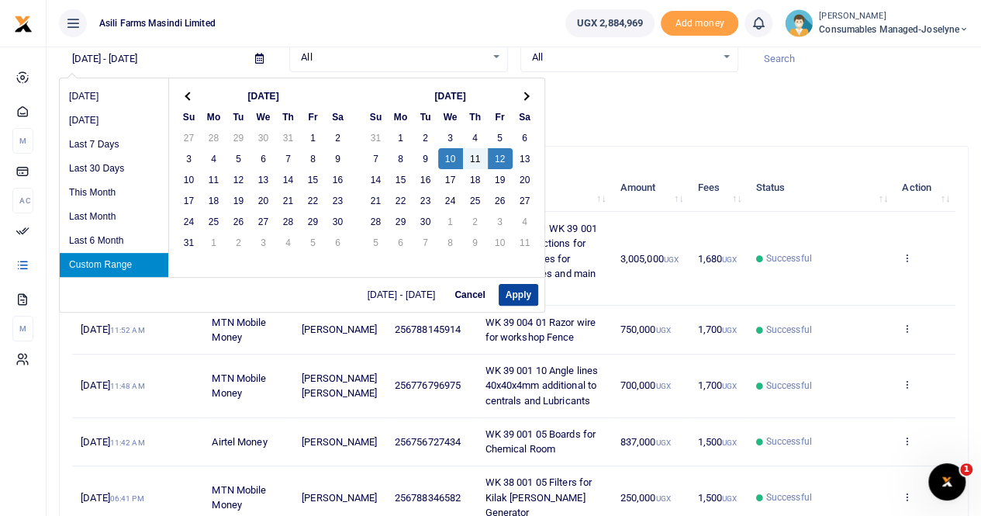
click at [512, 295] on button "Apply" at bounding box center [519, 295] width 40 height 22
type input "09/10/2025 - 09/12/2025"
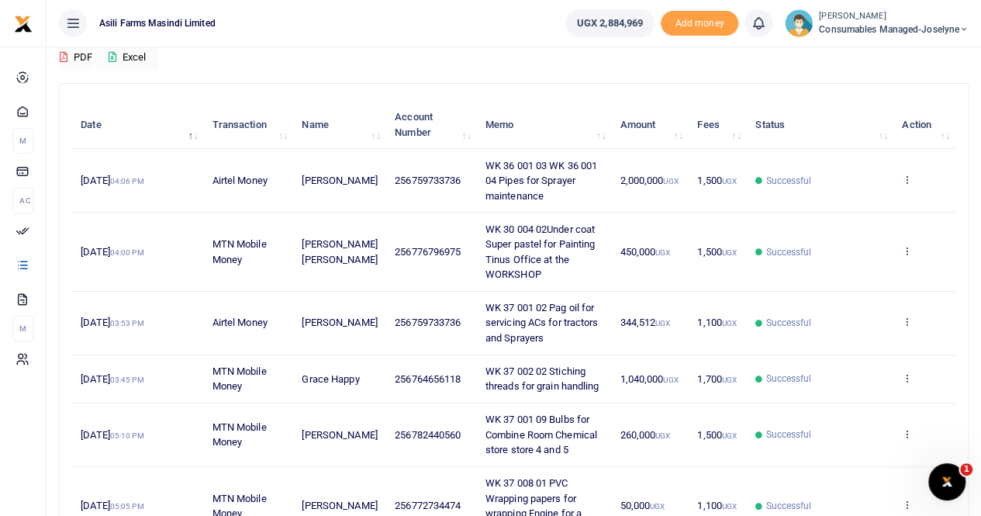
scroll to position [155, 0]
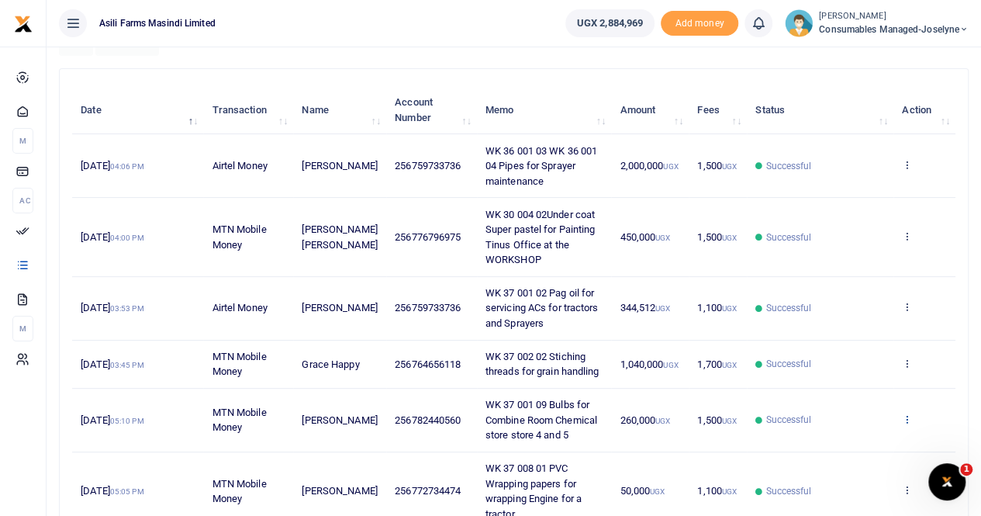
click at [906, 415] on icon at bounding box center [907, 418] width 10 height 11
click at [839, 442] on link "View details" at bounding box center [850, 444] width 123 height 22
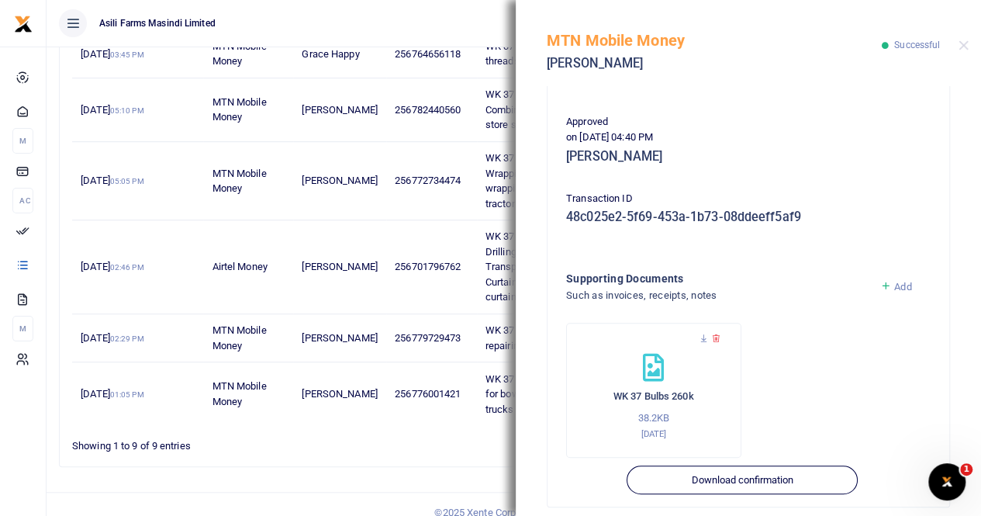
scroll to position [388, 0]
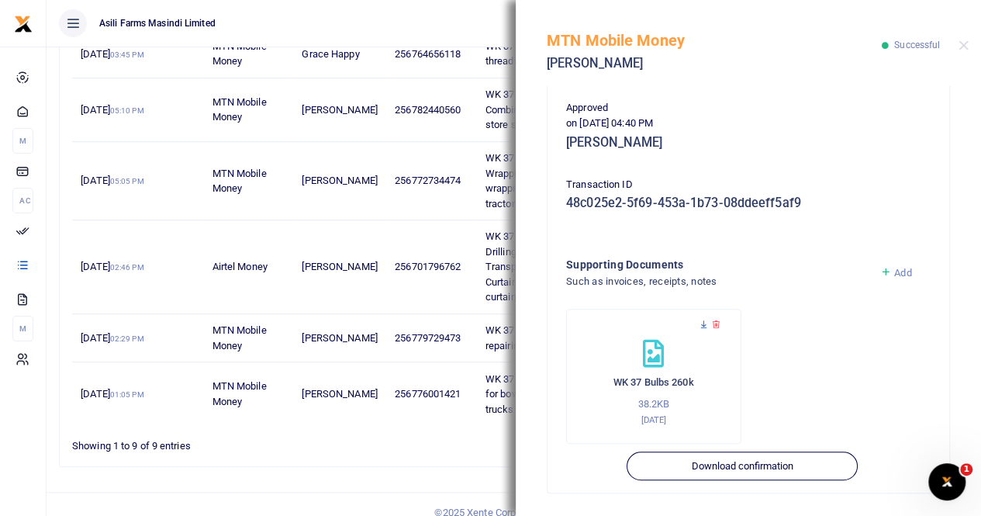
click at [703, 325] on icon at bounding box center [704, 324] width 10 height 10
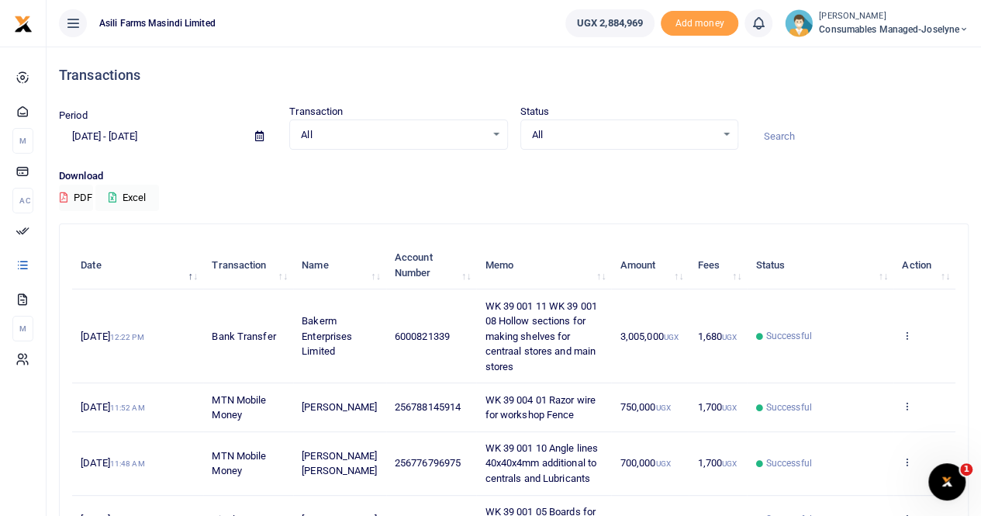
click at [261, 136] on icon at bounding box center [259, 136] width 9 height 10
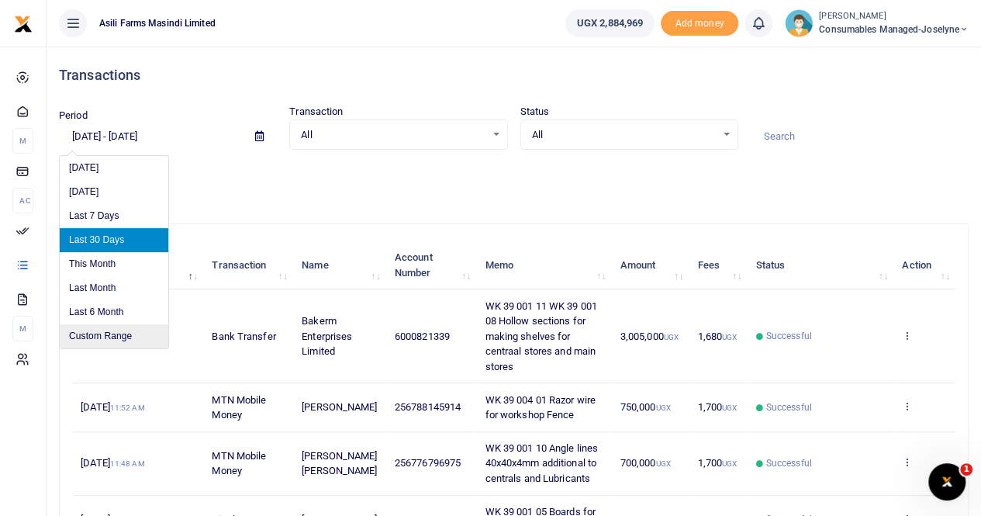
click at [128, 334] on li "Custom Range" at bounding box center [114, 336] width 109 height 24
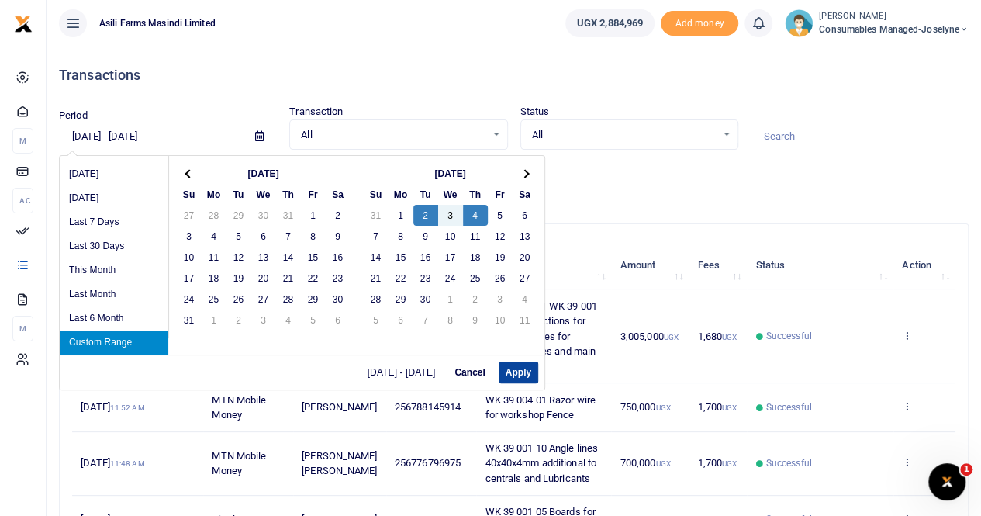
click at [512, 371] on button "Apply" at bounding box center [519, 372] width 40 height 22
type input "09/02/2025 - 09/04/2025"
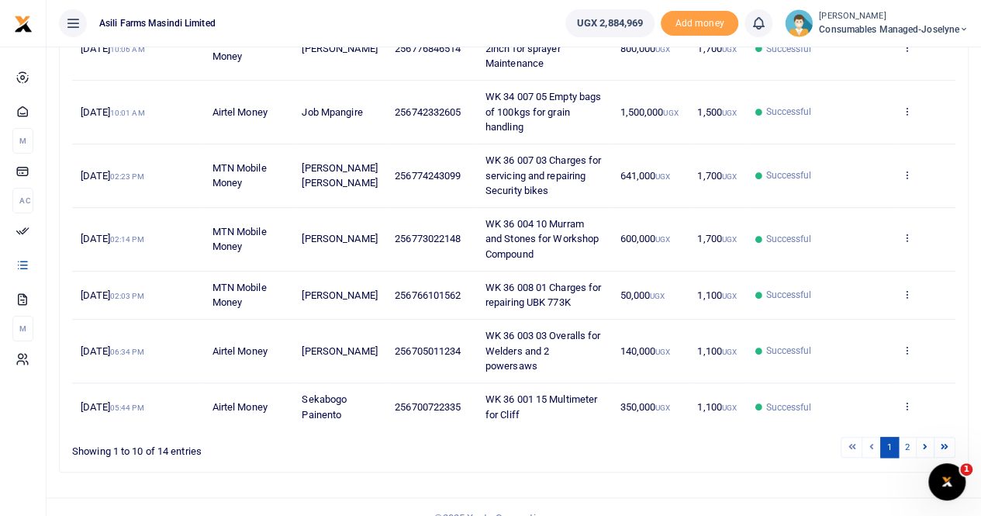
scroll to position [510, 0]
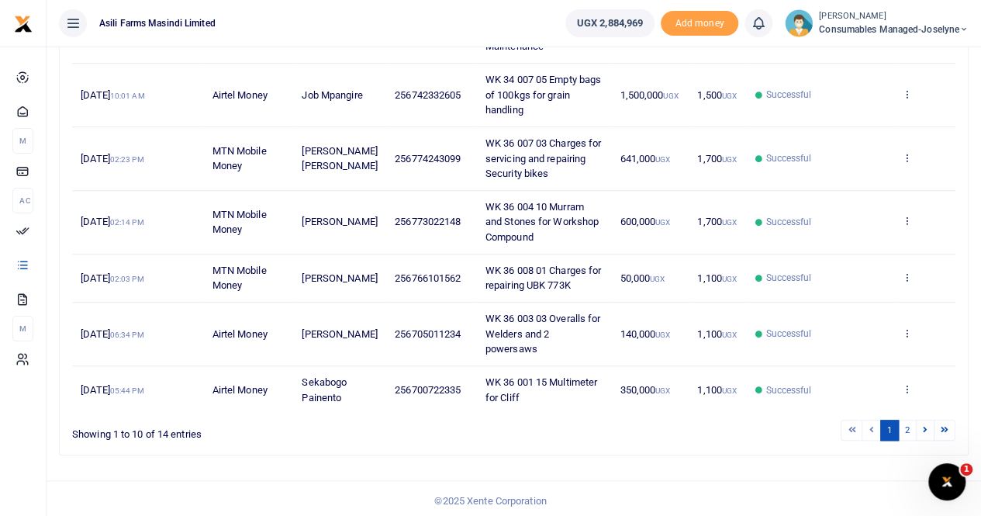
click at [913, 324] on td "View details Send again" at bounding box center [924, 334] width 62 height 64
click at [907, 327] on icon at bounding box center [907, 332] width 10 height 11
click at [856, 351] on link "View details" at bounding box center [850, 357] width 123 height 22
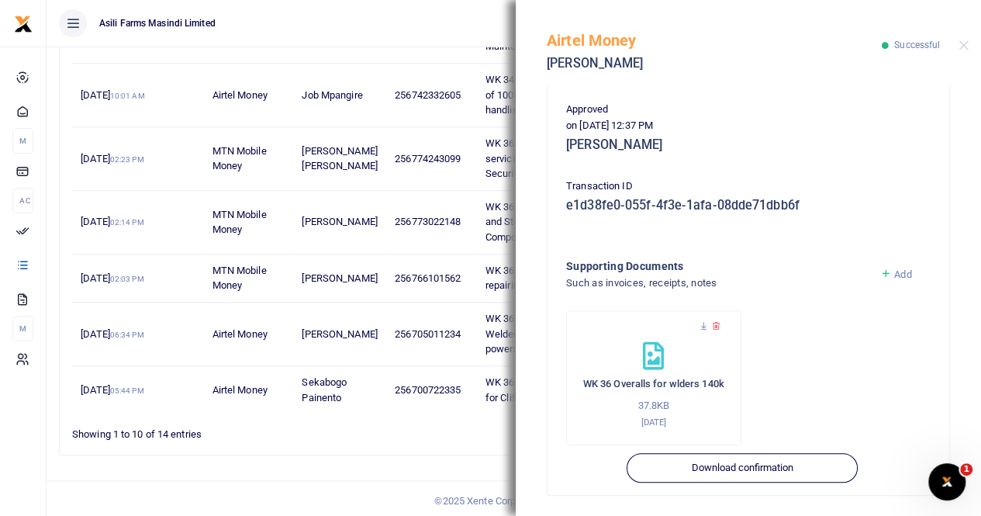
scroll to position [374, 0]
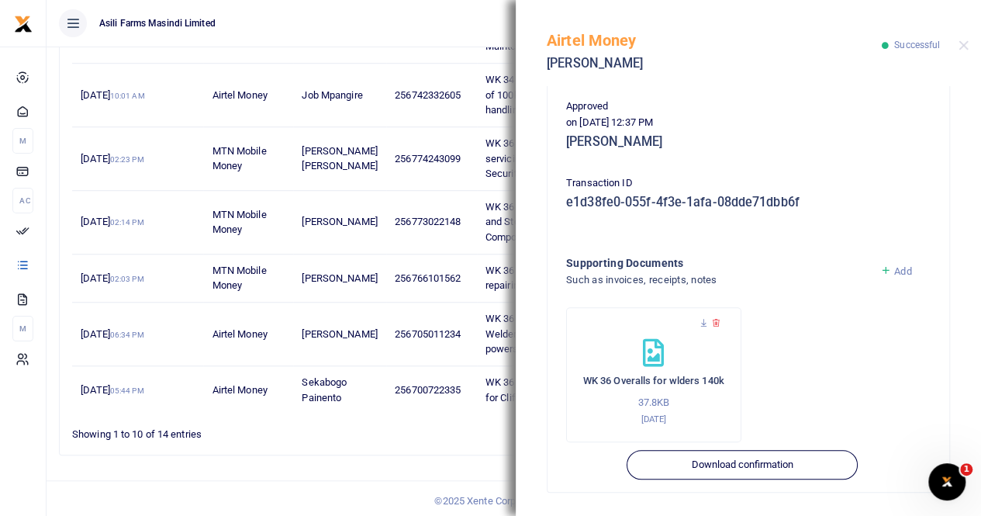
click at [696, 322] on div "WK 36 Overalls for wlders 140k 37.8KB 2nd Sep 2025" at bounding box center [653, 374] width 175 height 135
click at [706, 318] on icon at bounding box center [704, 323] width 10 height 10
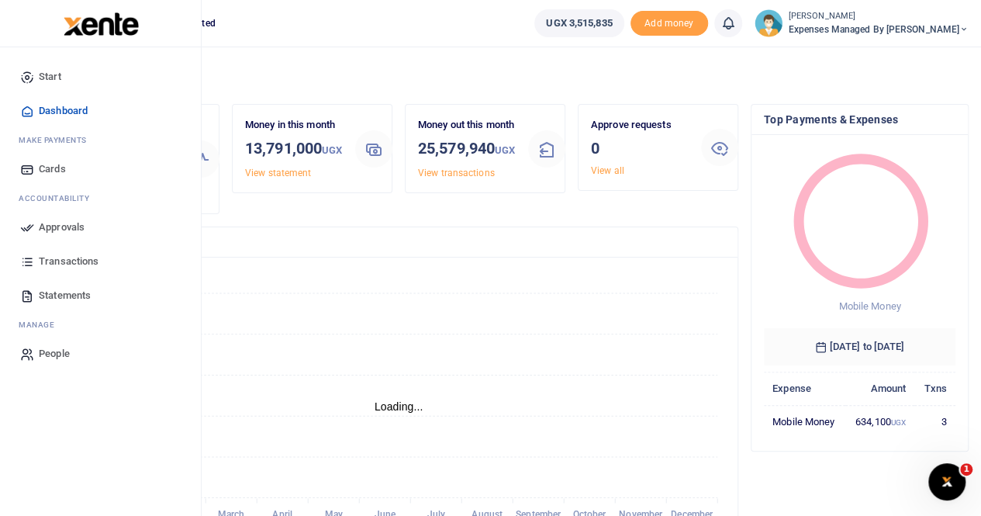
scroll to position [12, 12]
click at [70, 299] on span "Statements" at bounding box center [65, 296] width 52 height 16
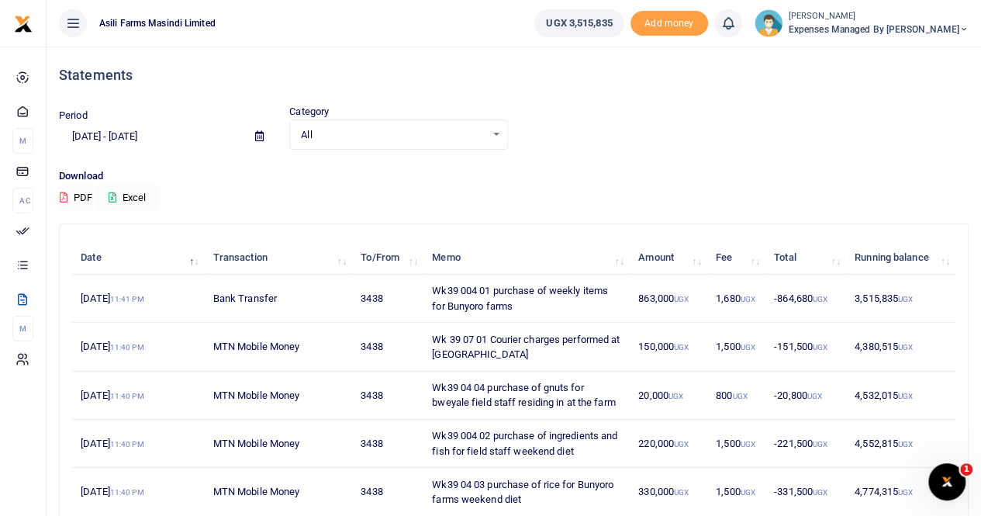
click at [263, 136] on icon at bounding box center [259, 136] width 9 height 10
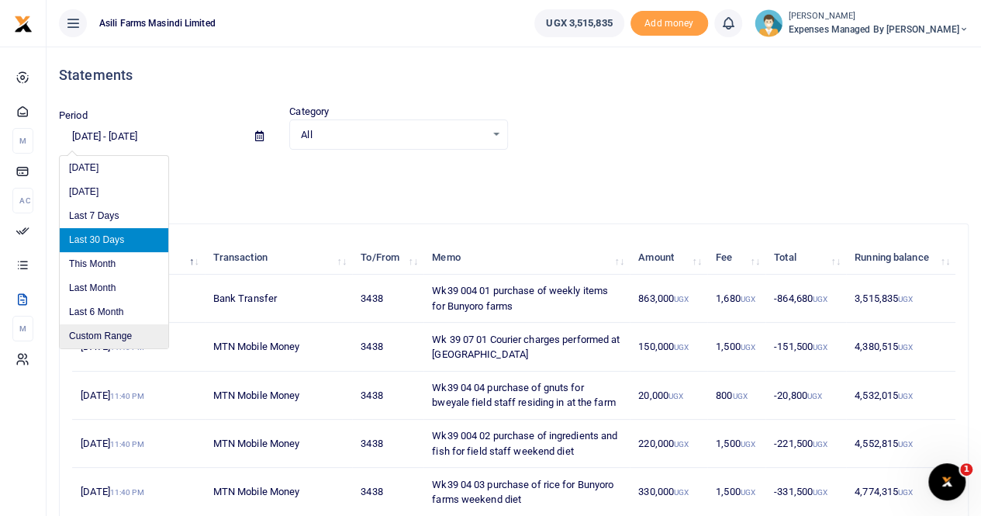
click at [90, 334] on li "Custom Range" at bounding box center [114, 336] width 109 height 24
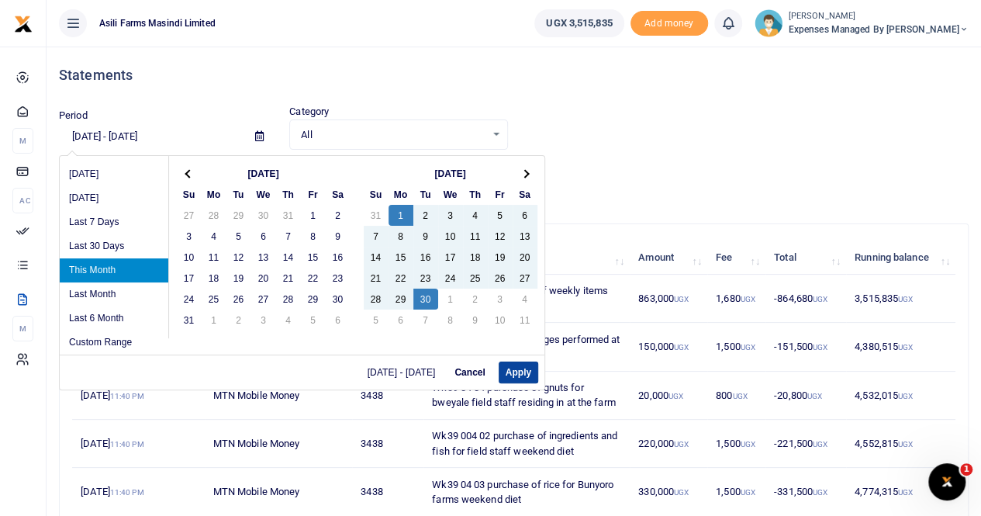
click at [510, 374] on button "Apply" at bounding box center [519, 372] width 40 height 22
type input "09/01/2025 - 09/30/2025"
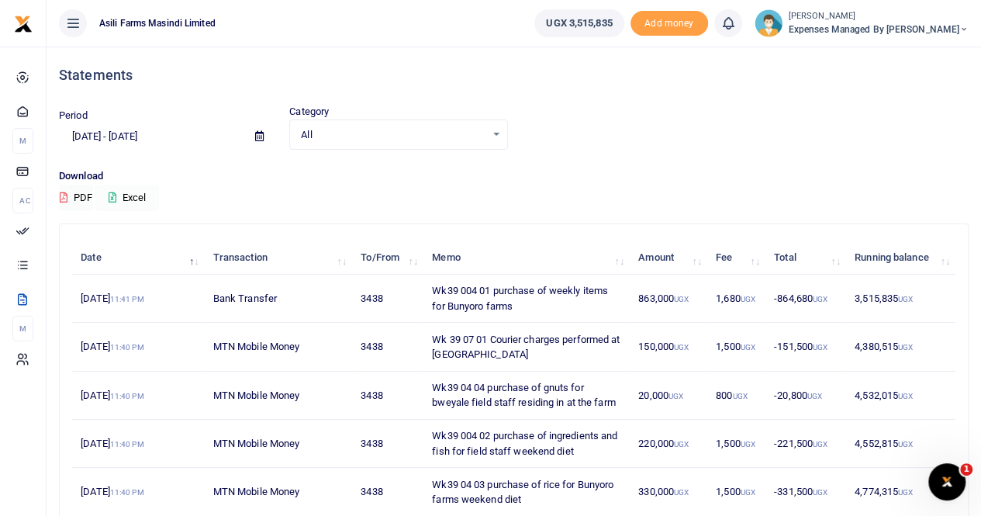
click at [130, 190] on button "Excel" at bounding box center [127, 198] width 64 height 26
click at [881, 18] on small "[PERSON_NAME]" at bounding box center [879, 16] width 180 height 13
click at [899, 52] on link "Switch accounts" at bounding box center [884, 57] width 123 height 22
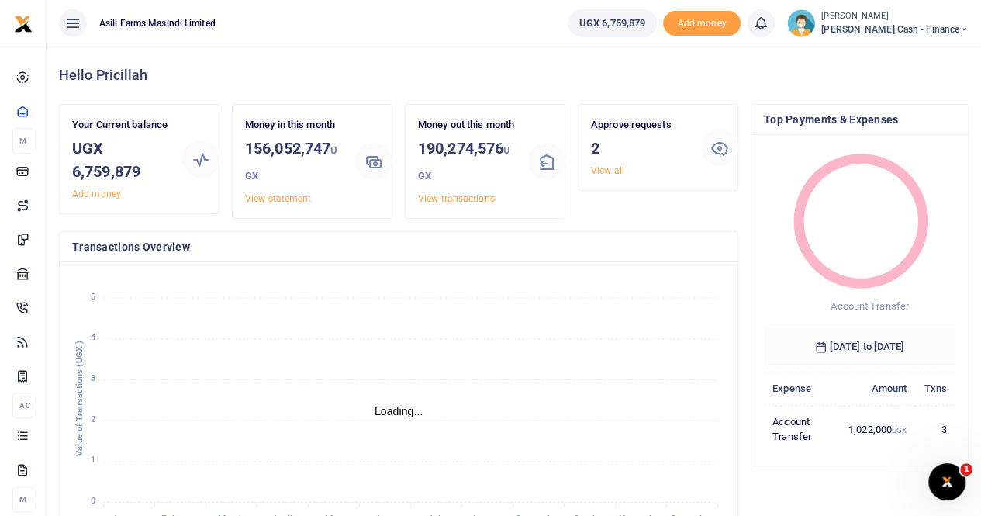
scroll to position [12, 12]
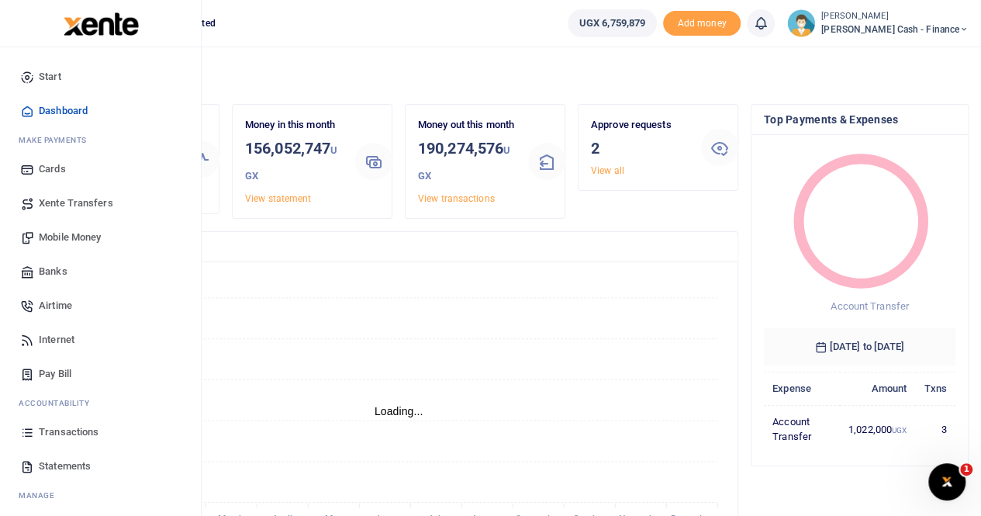
click at [78, 430] on span "Transactions" at bounding box center [69, 432] width 60 height 16
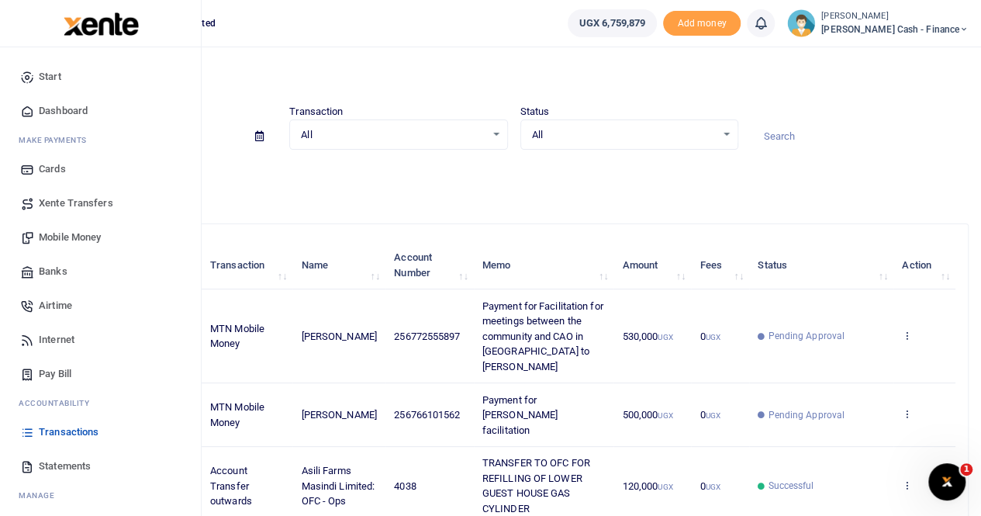
click at [71, 240] on span "Mobile Money" at bounding box center [70, 238] width 62 height 16
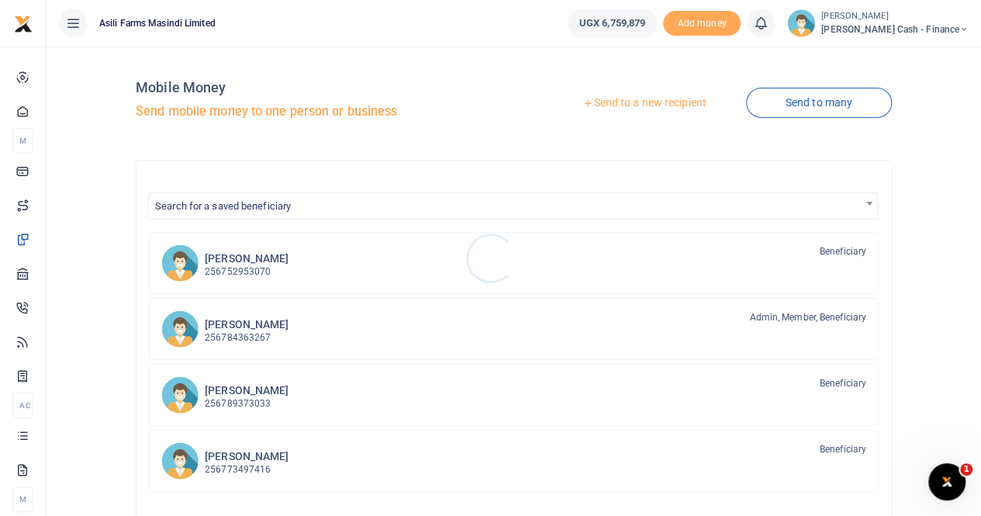
click at [651, 102] on div at bounding box center [490, 258] width 981 height 516
click at [650, 102] on link "Send to a new recipient" at bounding box center [644, 103] width 202 height 28
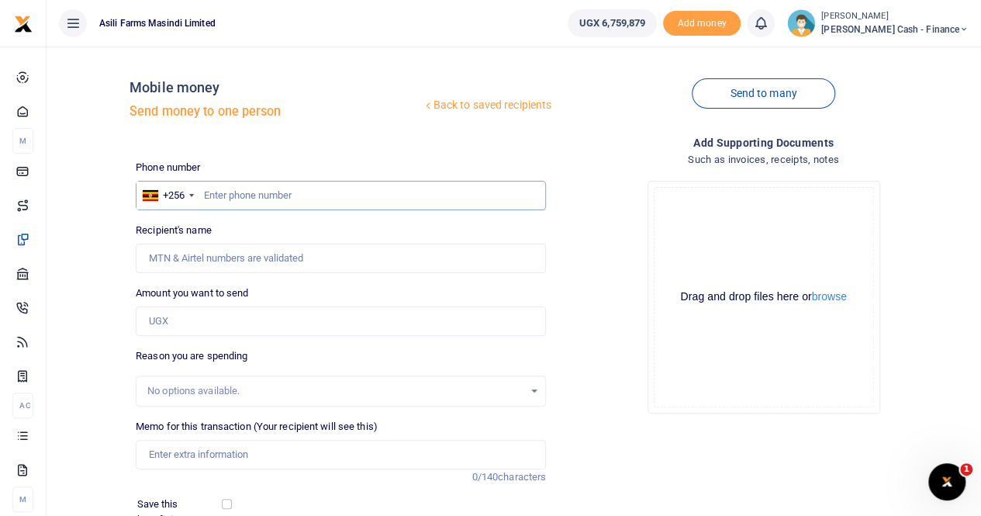
click at [216, 192] on input "text" at bounding box center [341, 195] width 410 height 29
paste input "0713624952"
type input "0713624952"
click at [187, 257] on input "Recipient's name" at bounding box center [341, 257] width 410 height 29
click at [223, 251] on input "Recipient's name" at bounding box center [341, 257] width 410 height 29
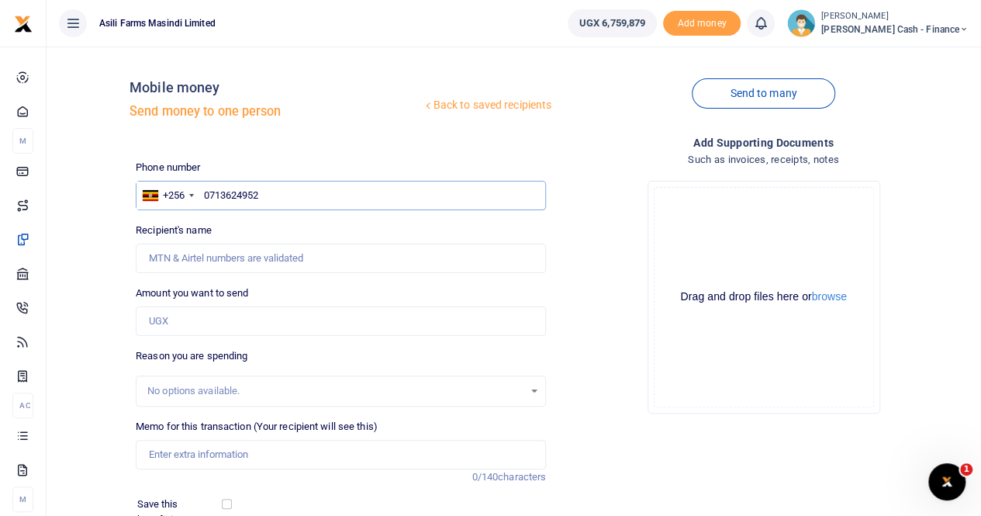
drag, startPoint x: 285, startPoint y: 198, endPoint x: 113, endPoint y: 205, distance: 172.3
click at [113, 205] on div "Back to saved recipients Mobile money Send money to one person Send to many Pho…" at bounding box center [514, 346] width 922 height 575
type input "0713624952"
click at [193, 263] on input "Recipient's name" at bounding box center [341, 257] width 410 height 29
click at [171, 255] on input "Recipient's name" at bounding box center [341, 257] width 410 height 29
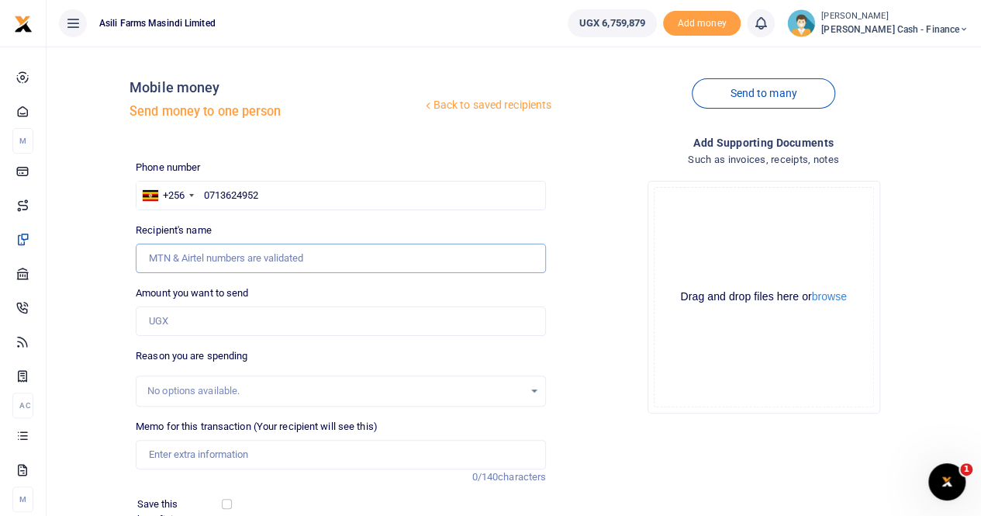
click at [181, 252] on input "Recipient's name" at bounding box center [341, 257] width 410 height 29
drag, startPoint x: 277, startPoint y: 196, endPoint x: 192, endPoint y: 202, distance: 85.5
click at [192, 202] on div "+256 Uganda +256 0713624952" at bounding box center [341, 195] width 410 height 29
click at [231, 193] on input "text" at bounding box center [341, 195] width 410 height 29
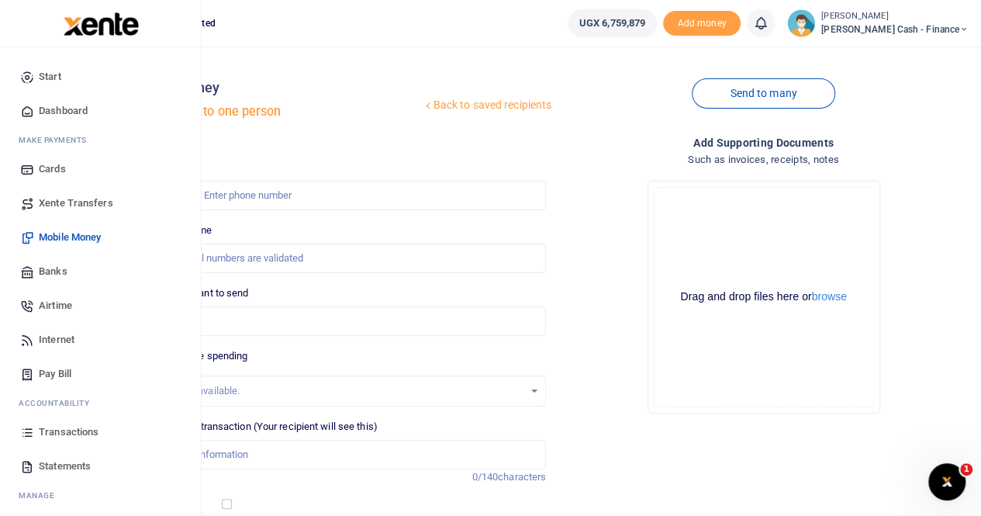
click at [65, 426] on span "Transactions" at bounding box center [69, 432] width 60 height 16
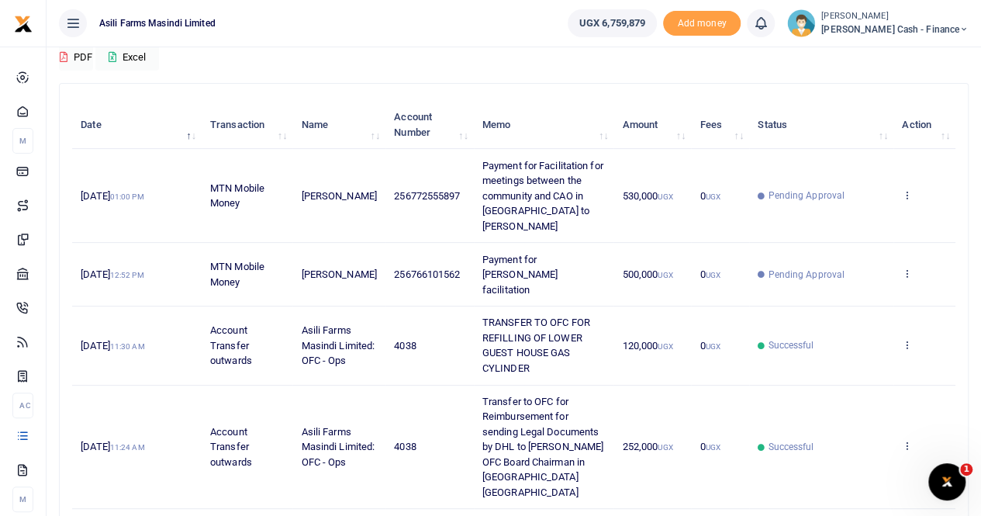
scroll to position [155, 0]
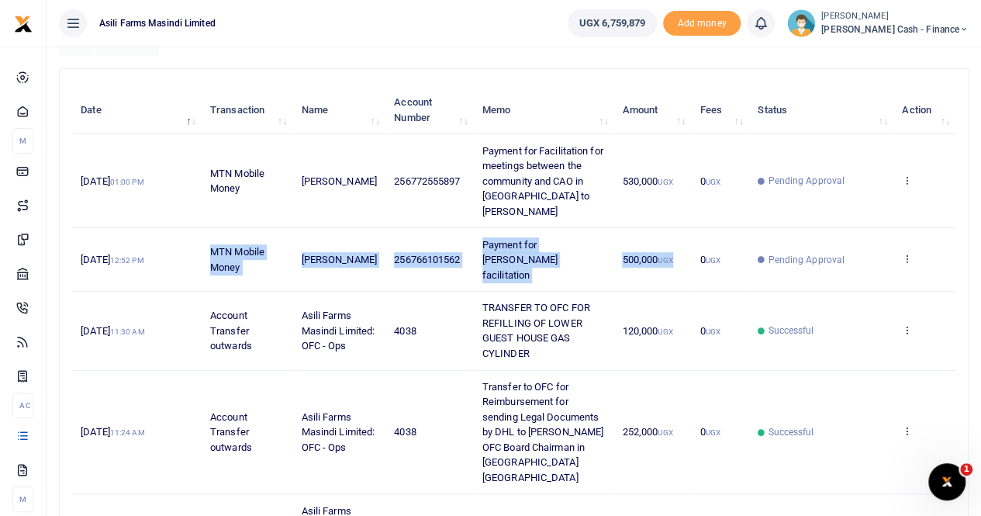
drag, startPoint x: 205, startPoint y: 238, endPoint x: 681, endPoint y: 257, distance: 476.4
click at [681, 257] on tr "[DATE] 12:52 PM MTN Mobile Money [PERSON_NAME] 256766101562 Payment for [PERSON…" at bounding box center [513, 260] width 883 height 64
copy tr "MTN Mobile Money [PERSON_NAME] 256766101562 Payment for [PERSON_NAME] facilitat…"
click at [454, 254] on span "256766101562" at bounding box center [427, 260] width 66 height 12
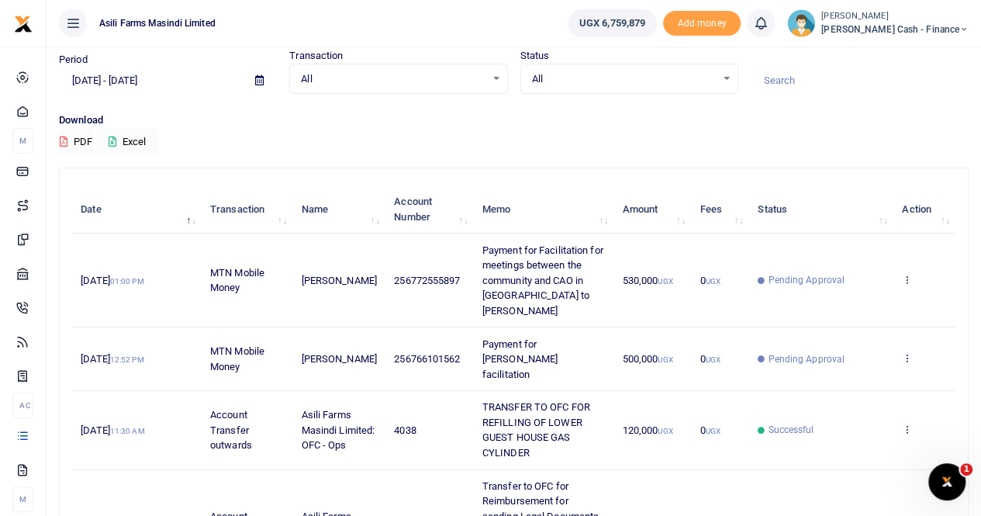
scroll to position [0, 0]
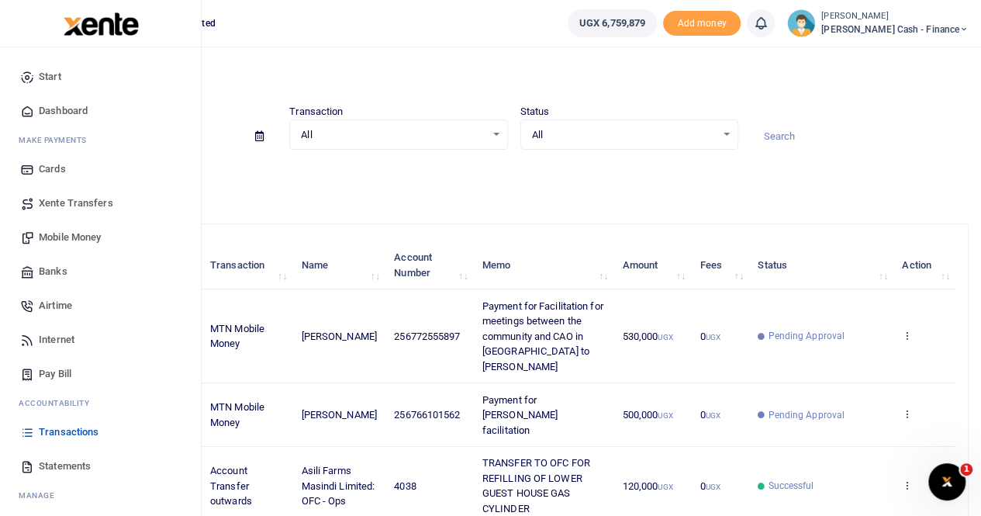
click at [95, 203] on span "Xente Transfers" at bounding box center [76, 203] width 74 height 16
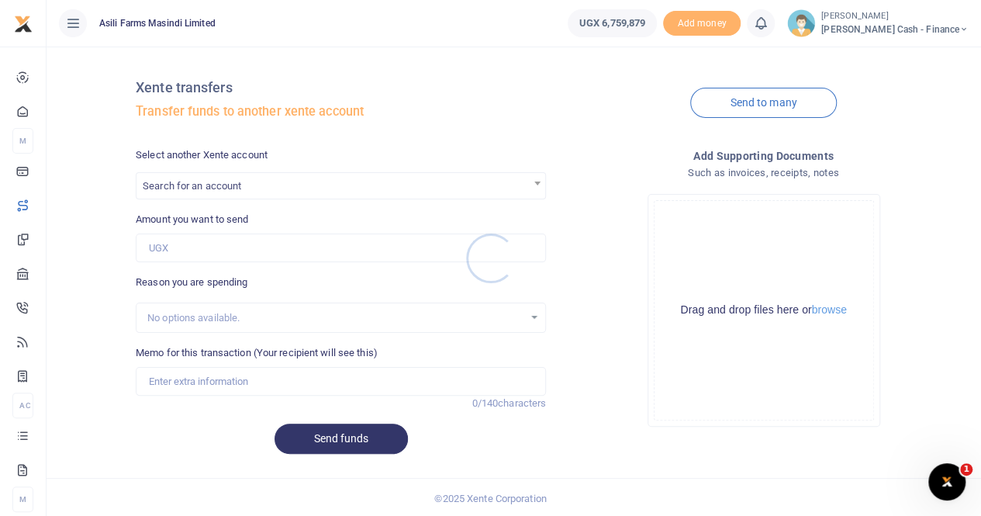
click at [198, 185] on div at bounding box center [490, 258] width 981 height 516
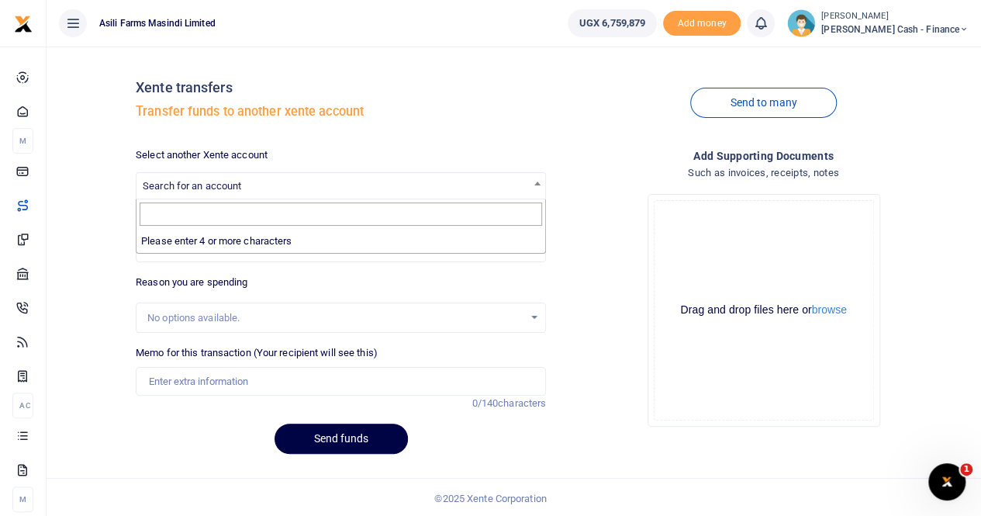
click at [198, 184] on span "Search for an account" at bounding box center [192, 186] width 98 height 12
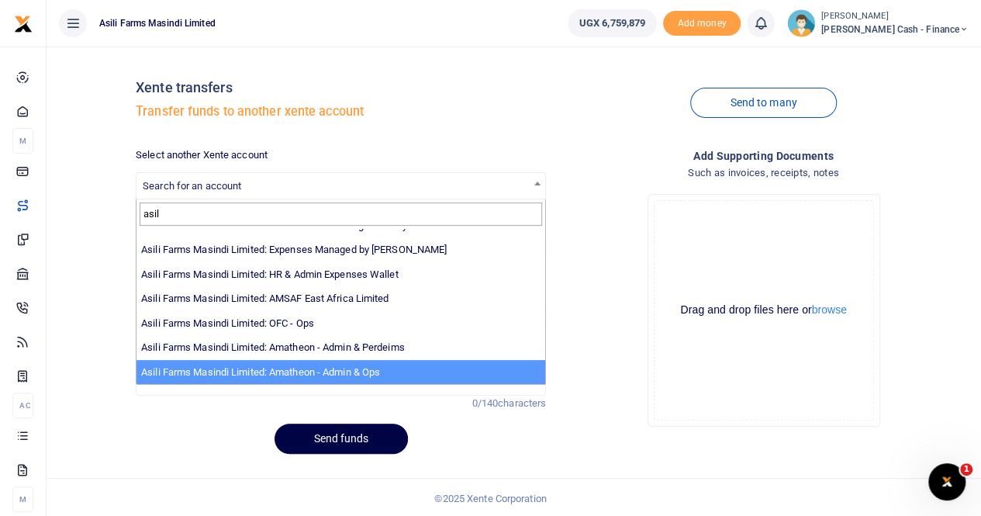
scroll to position [2, 0]
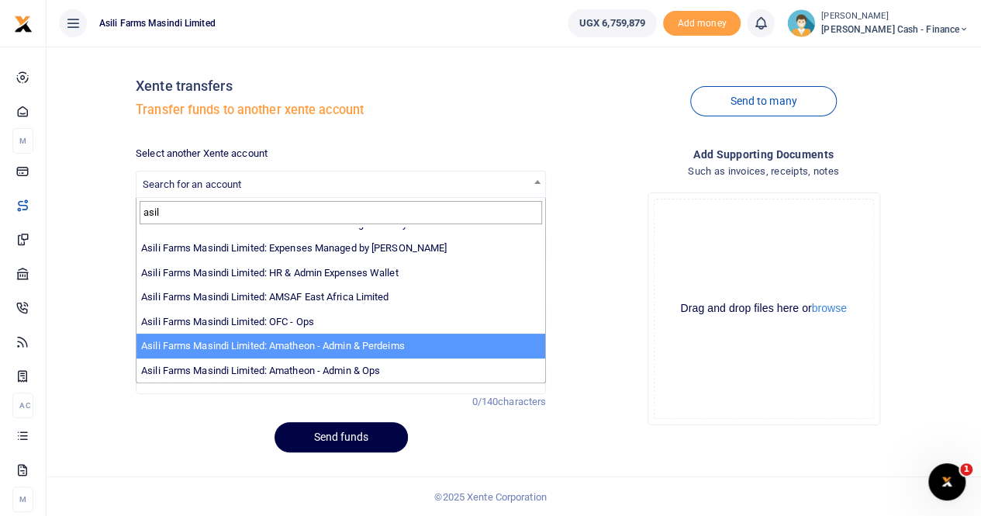
type input "asil"
select select "4039"
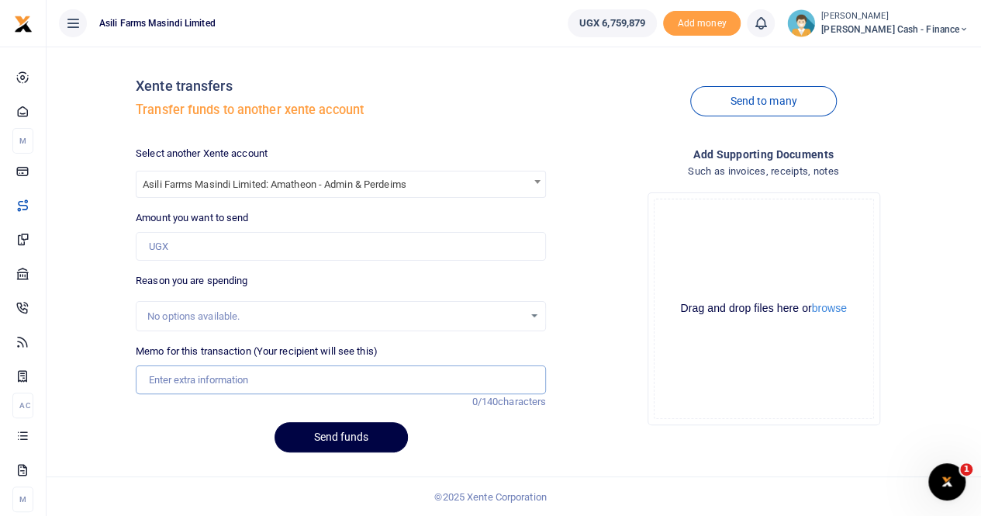
click at [172, 379] on input "Memo for this transaction (Your recipient will see this)" at bounding box center [341, 379] width 410 height 29
paste input "Hassans, Facilitation to run special ops at new AAU blocks of Lukayio and Bosco"
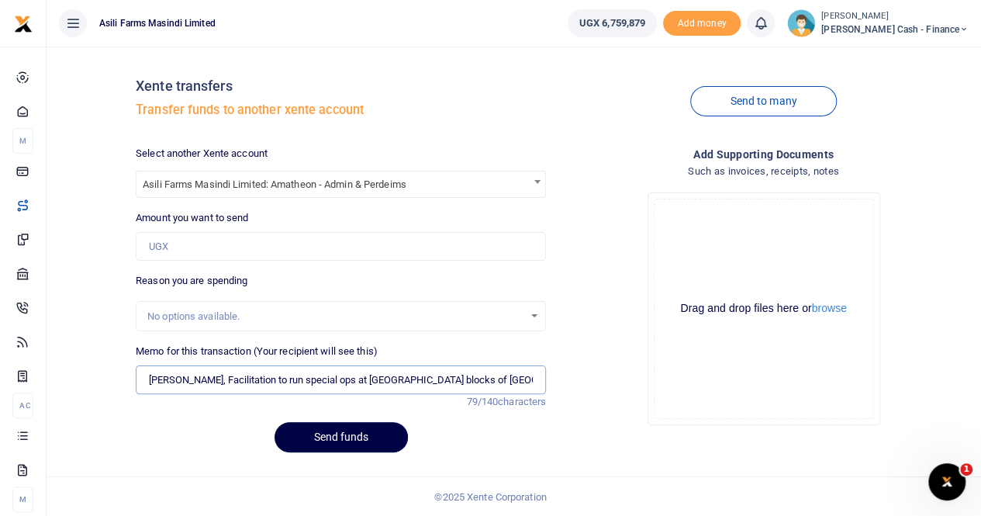
click at [149, 378] on input "Hassans, Facilitation to run special ops at new AAU blocks of Lukayio and Bosco" at bounding box center [341, 379] width 410 height 29
drag, startPoint x: 310, startPoint y: 382, endPoint x: 337, endPoint y: 386, distance: 27.4
click at [310, 382] on input "Transfer to Amatheon for Hassans, Facilitation to run special ops at new AAU bl…" at bounding box center [341, 379] width 410 height 29
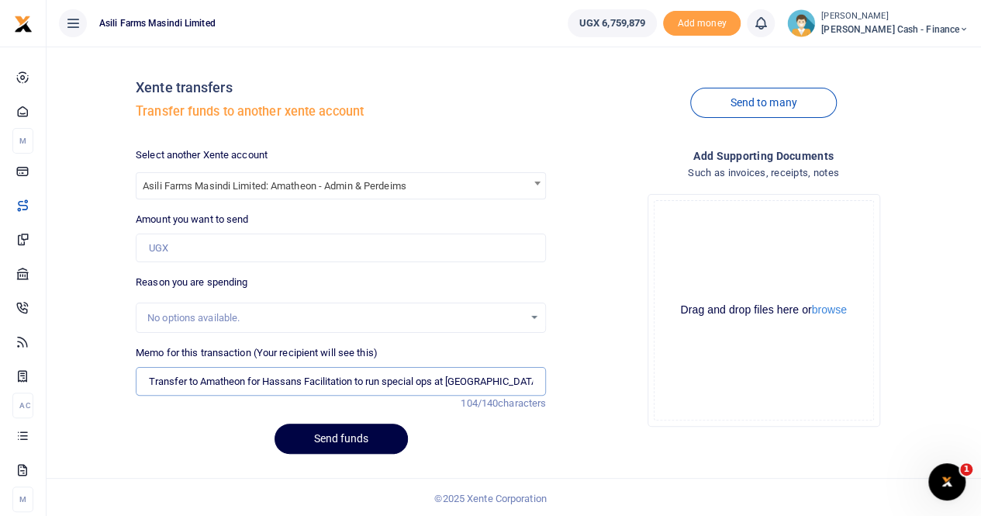
type input "Transfer to Amatheon for Hassans Facilitation to run special ops at new AAU blo…"
click at [203, 244] on input "Amount you want to send" at bounding box center [341, 247] width 410 height 29
type input "500,000"
click at [830, 307] on button "browse" at bounding box center [829, 310] width 35 height 12
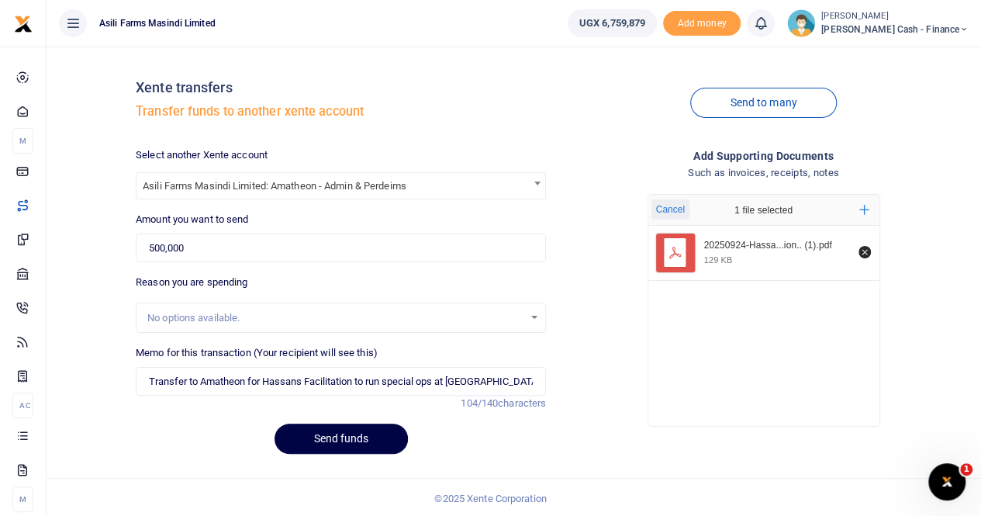
scroll to position [2, 0]
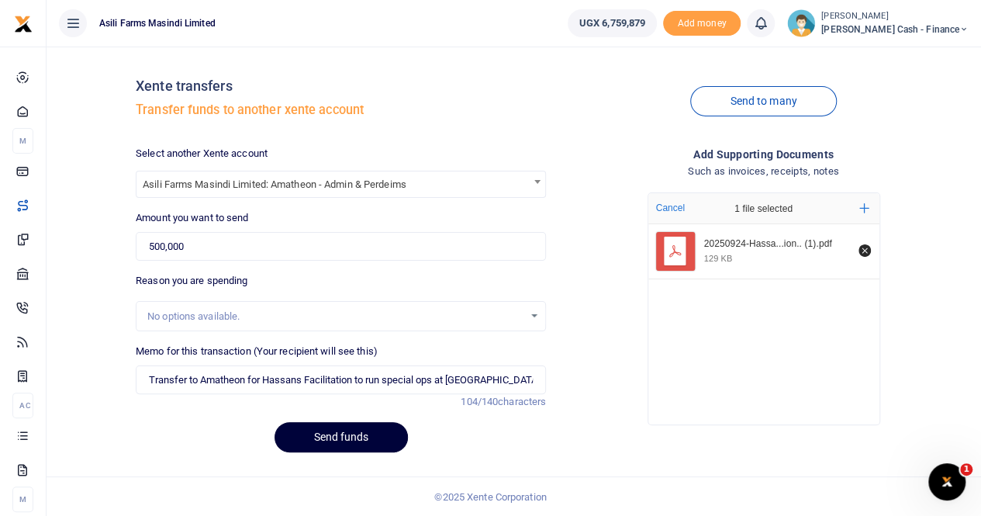
click at [315, 440] on button "Send funds" at bounding box center [340, 437] width 133 height 30
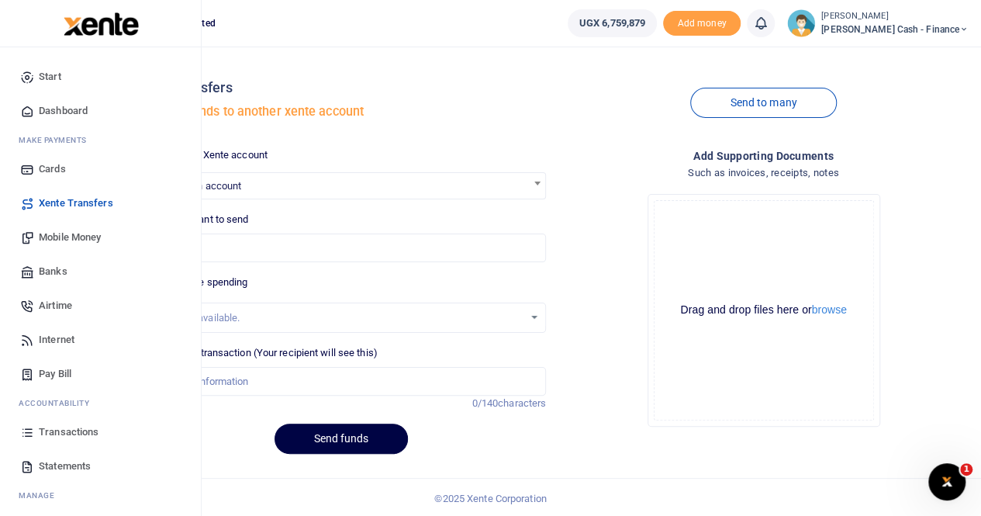
click at [60, 237] on span "Mobile Money" at bounding box center [70, 238] width 62 height 16
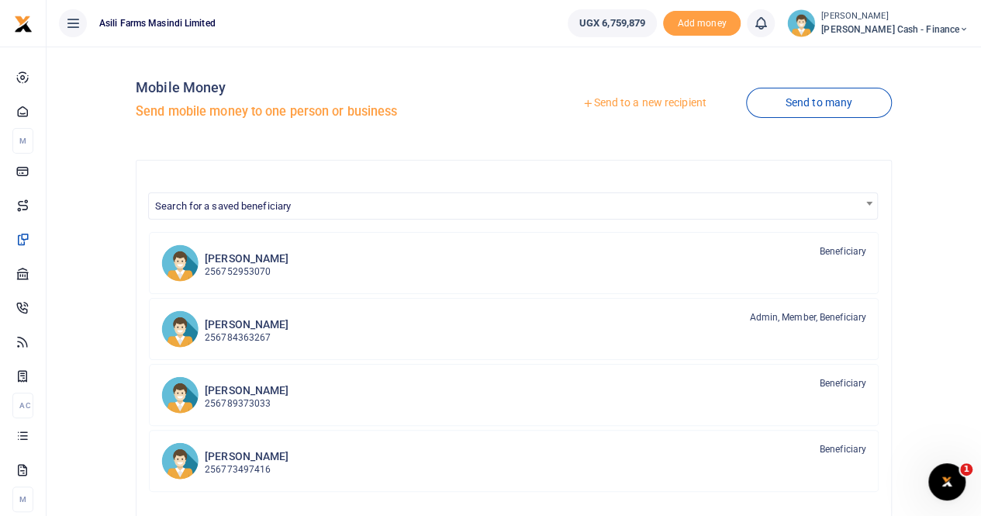
click at [649, 104] on link "Send to a new recipient" at bounding box center [644, 103] width 202 height 28
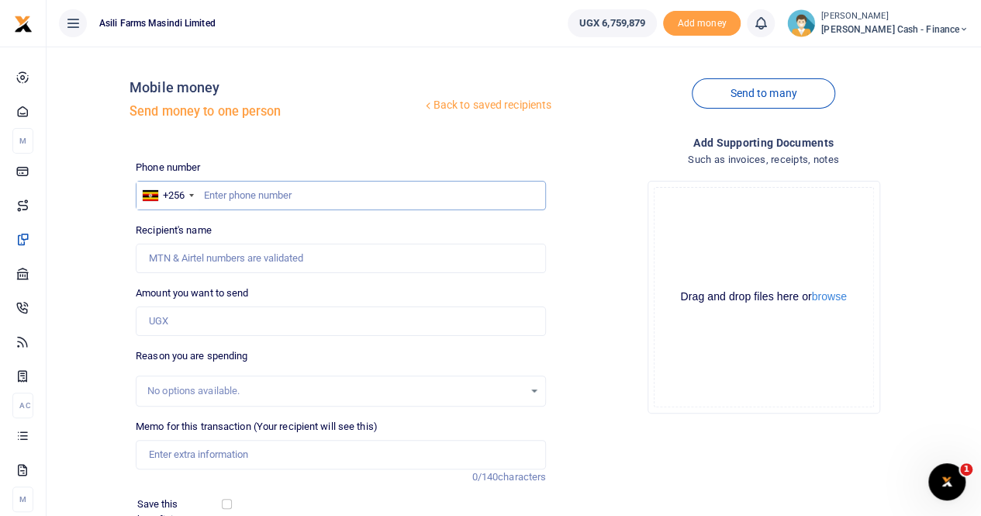
click at [209, 195] on input "text" at bounding box center [341, 195] width 410 height 29
paste input "772 624952"
click at [224, 198] on input "772 624952" at bounding box center [341, 195] width 410 height 29
type input "772624952"
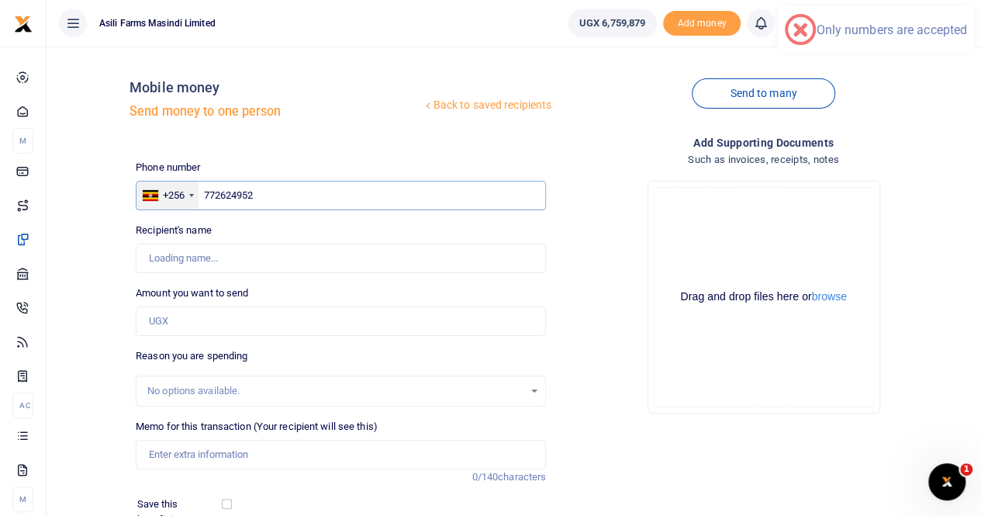
type input "Doris Chandiru"
click at [203, 193] on input "772624952" at bounding box center [341, 195] width 410 height 29
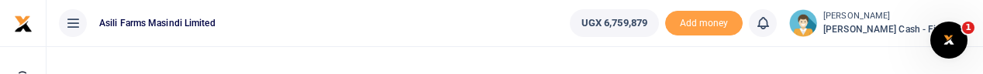
type input "772624952"
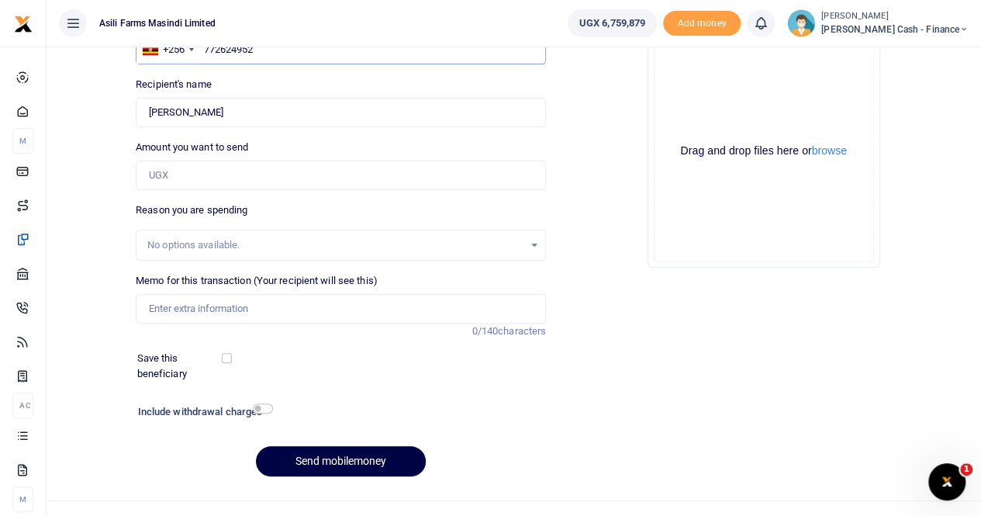
scroll to position [169, 0]
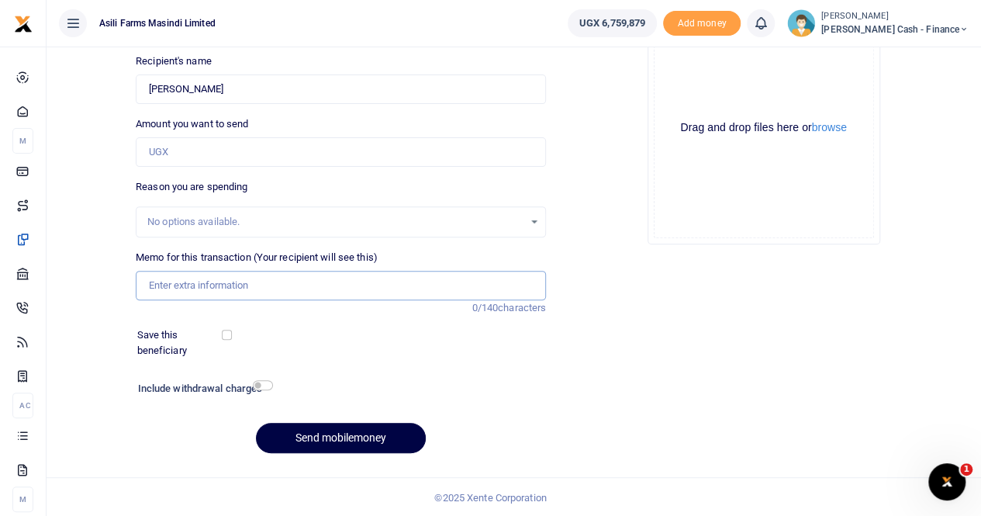
click at [192, 281] on input "Memo for this transaction (Your recipient will see this)" at bounding box center [341, 285] width 410 height 29
paste input "Medical Treatment books"
click at [148, 283] on input "Medical Treatment books" at bounding box center [341, 285] width 410 height 29
click at [354, 280] on input "Payment for Medical Treatment books" at bounding box center [341, 285] width 410 height 29
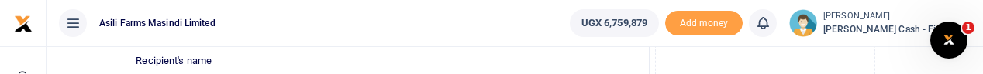
type input "Payment for Medical Treatment books"
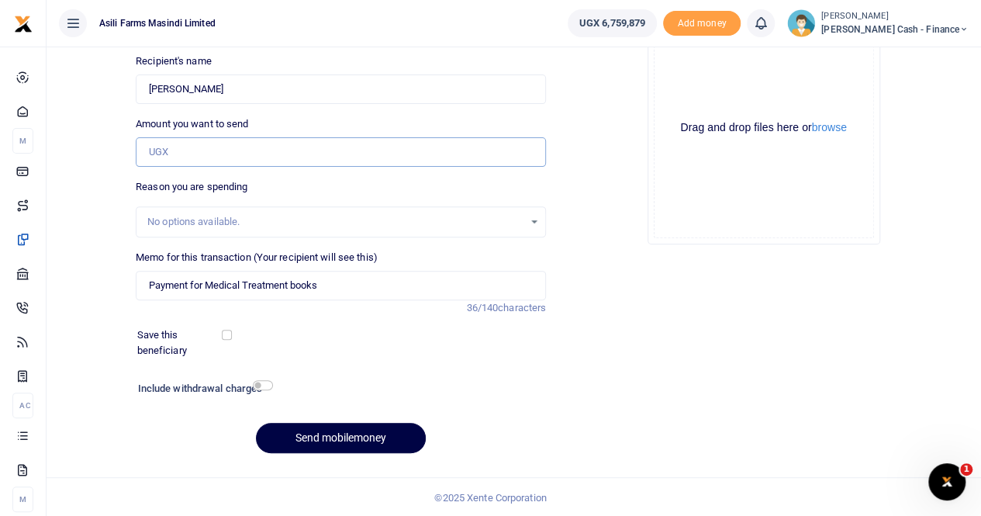
click at [156, 145] on input "Amount you want to send" at bounding box center [341, 151] width 410 height 29
paste input "350,000"
type input "350,000"
click at [842, 128] on button "browse" at bounding box center [829, 128] width 35 height 12
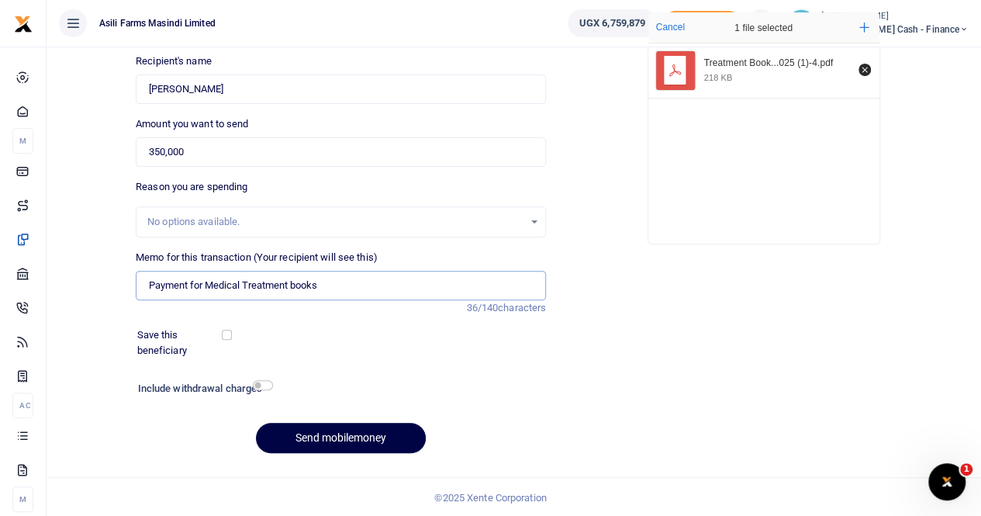
click at [204, 282] on input "Payment for Medical Treatment books" at bounding box center [341, 285] width 410 height 29
type input "Payment for purchase of Medical Treatment books"
click at [304, 440] on button "Send mobilemoney" at bounding box center [341, 438] width 170 height 30
